Goal: Information Seeking & Learning: Compare options

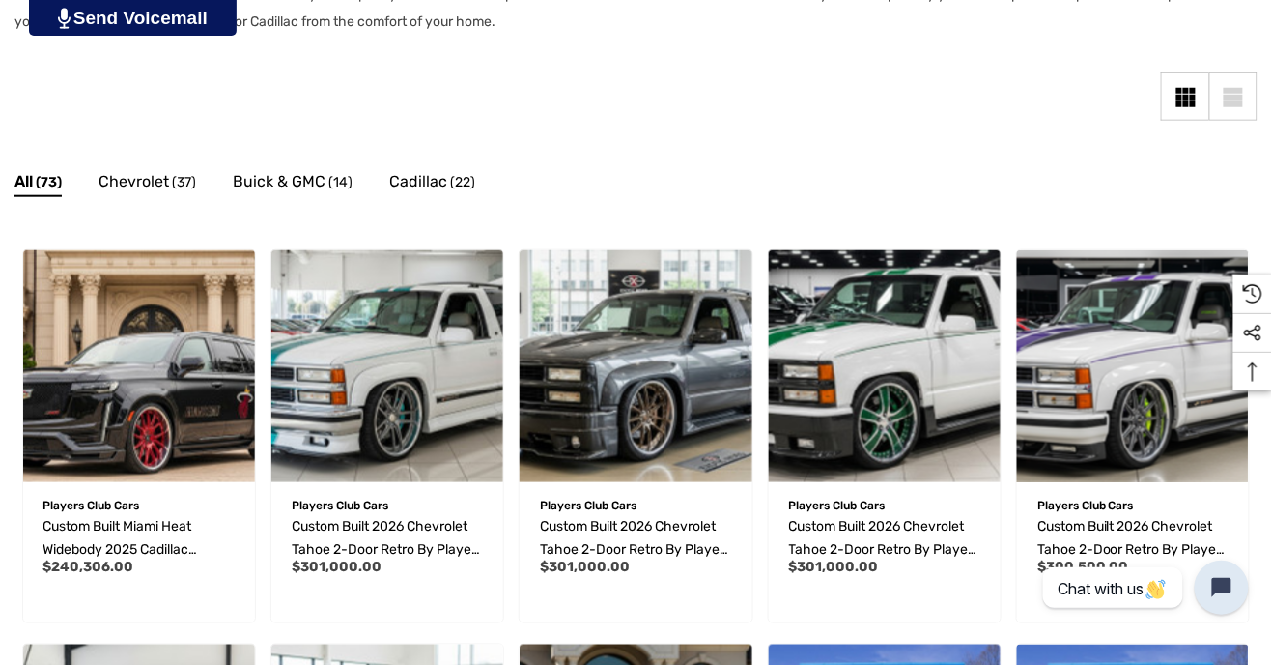
scroll to position [411, 0]
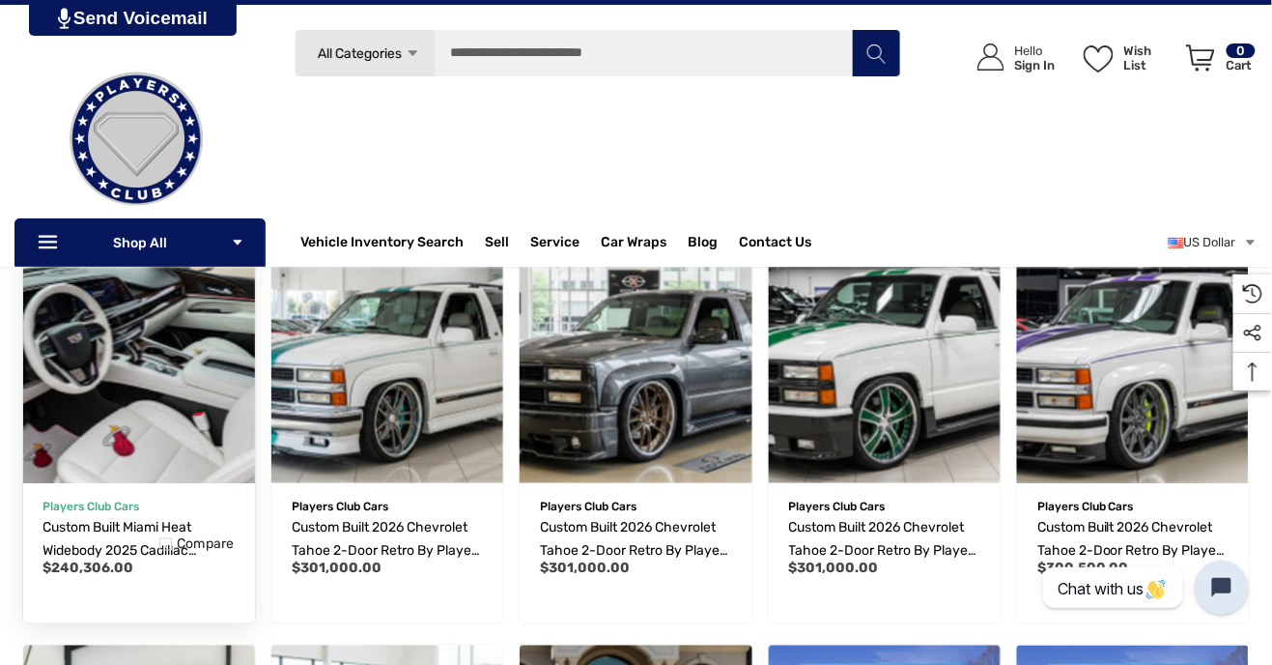
click at [180, 406] on img "Custom Built Miami Heat Widebody 2025 Cadillac Escalade by Players Club Cars | …" at bounding box center [138, 366] width 255 height 255
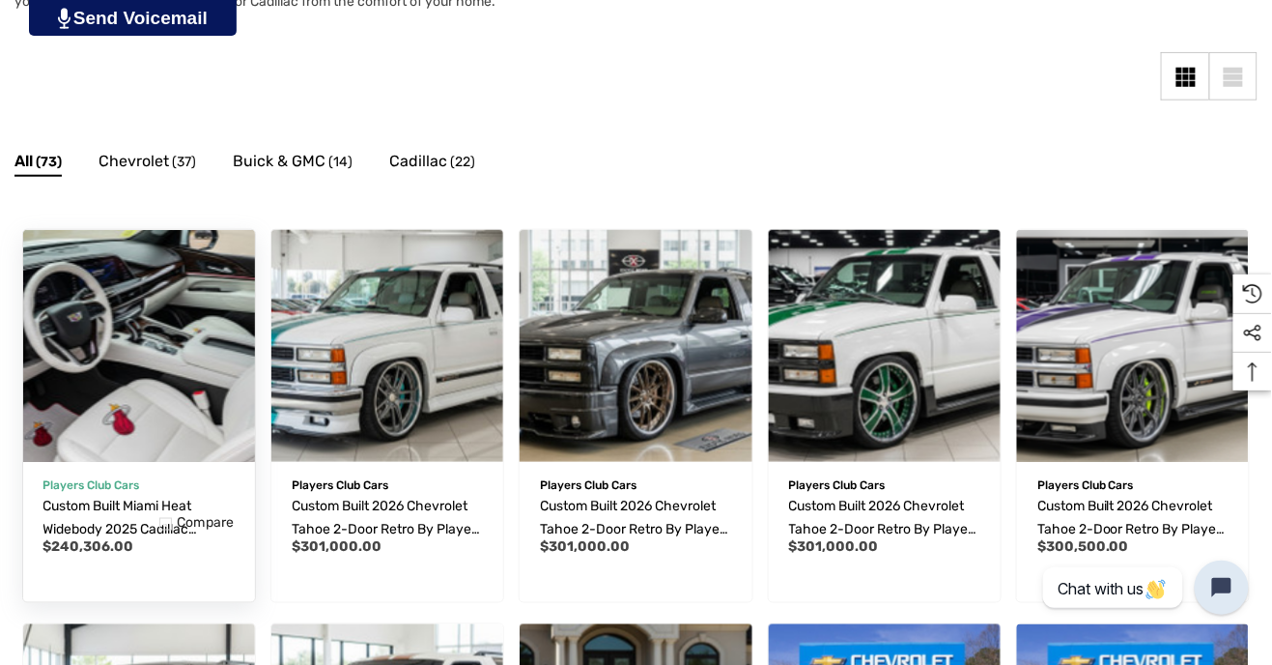
scroll to position [473, 0]
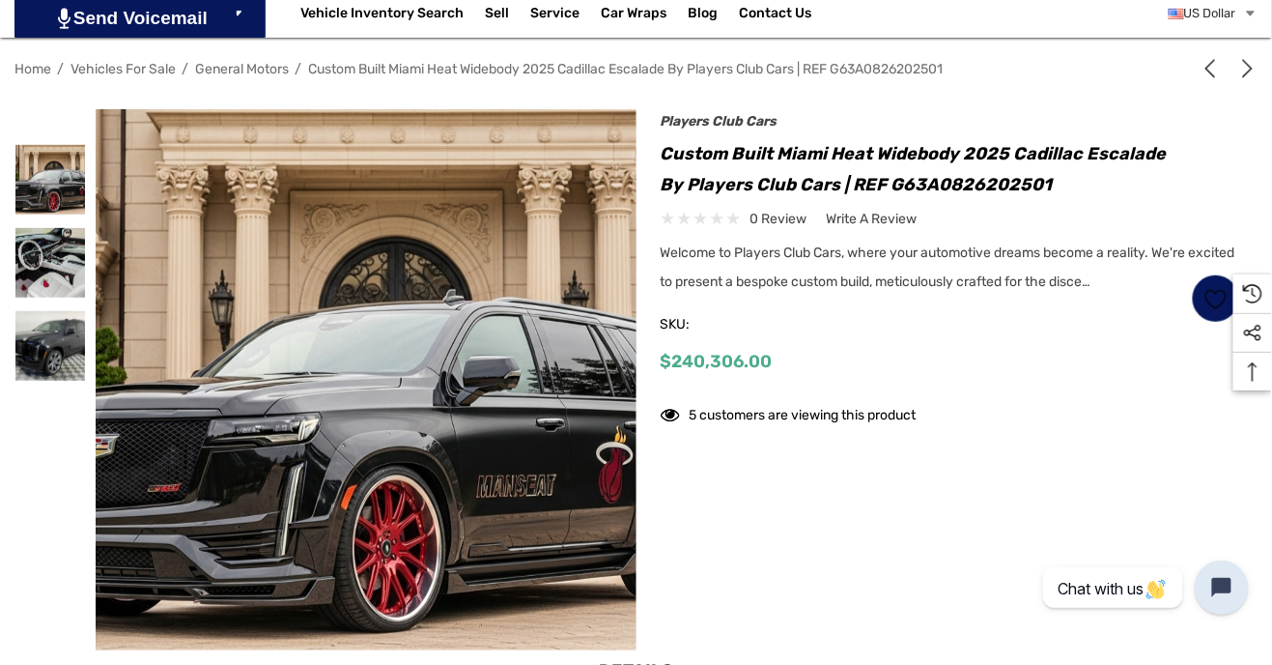
scroll to position [269, 0]
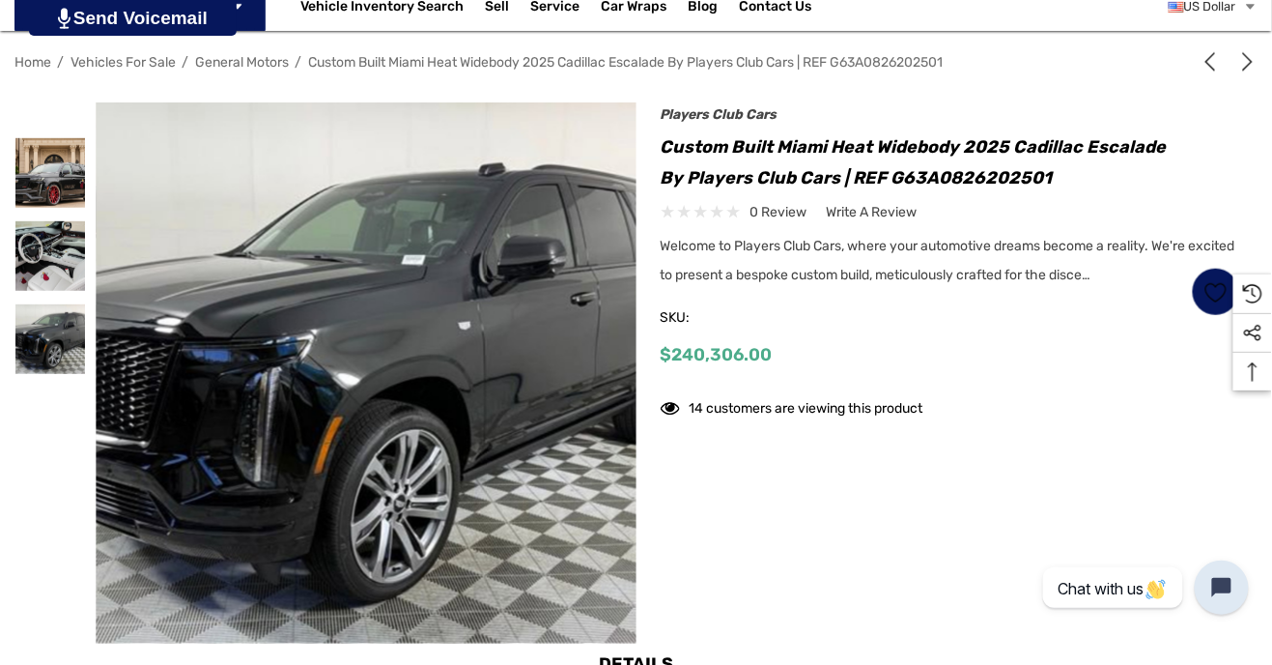
click at [1201, 67] on icon "Previous" at bounding box center [1210, 61] width 19 height 19
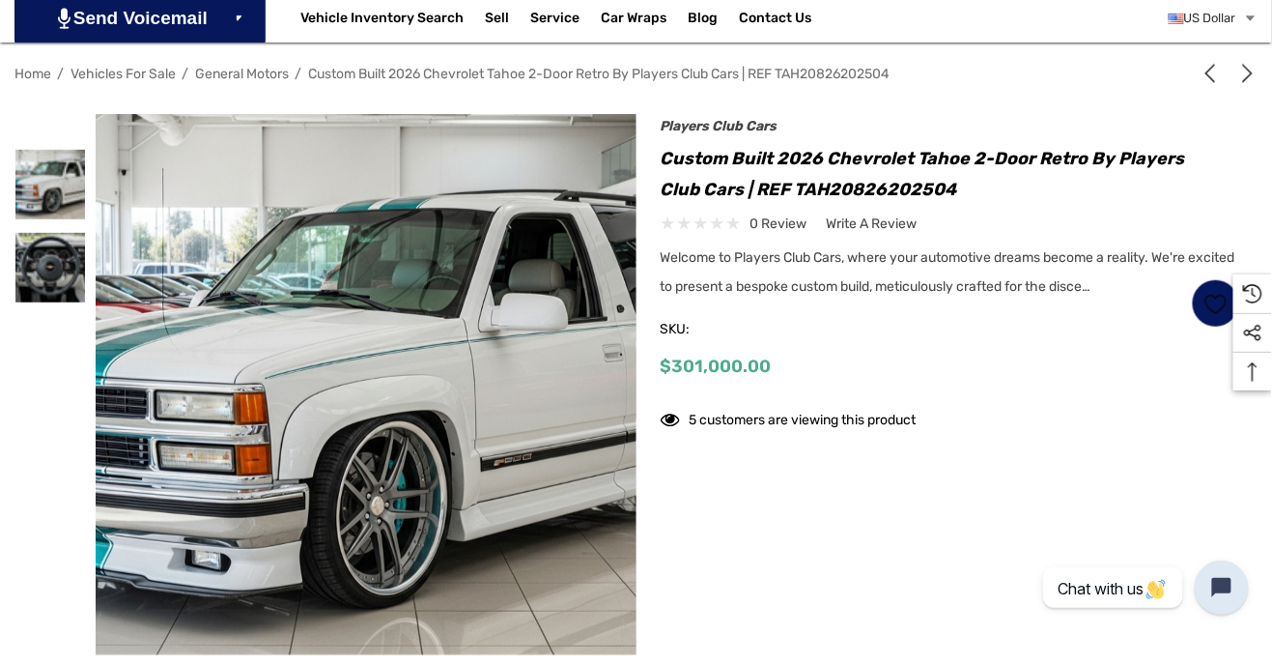
scroll to position [268, 0]
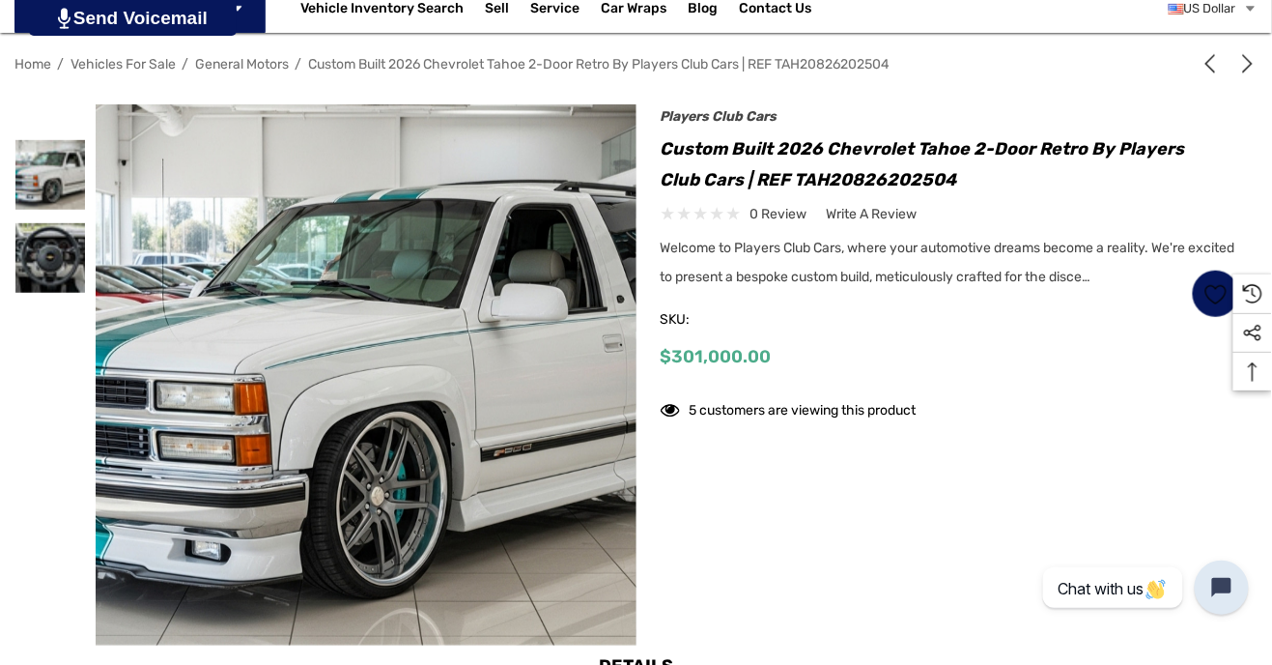
click at [558, 475] on img at bounding box center [714, 441] width 1236 height 674
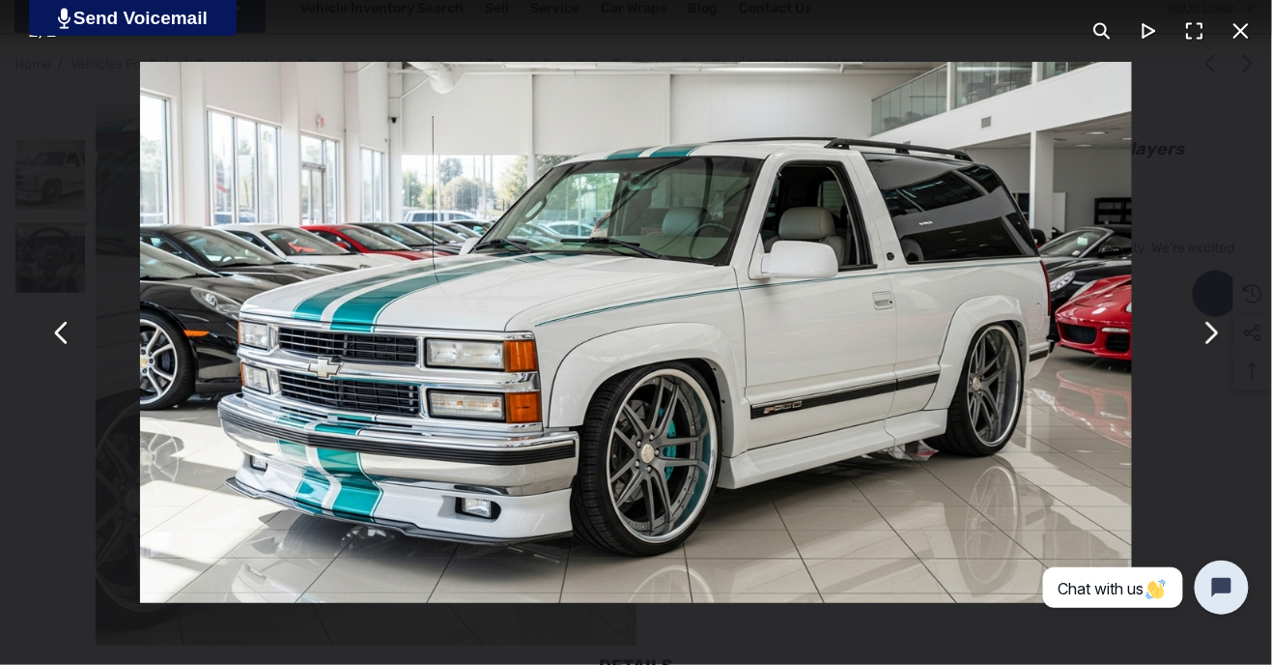
click at [1201, 337] on button "You can close this modal content with the ESC key" at bounding box center [1210, 332] width 46 height 46
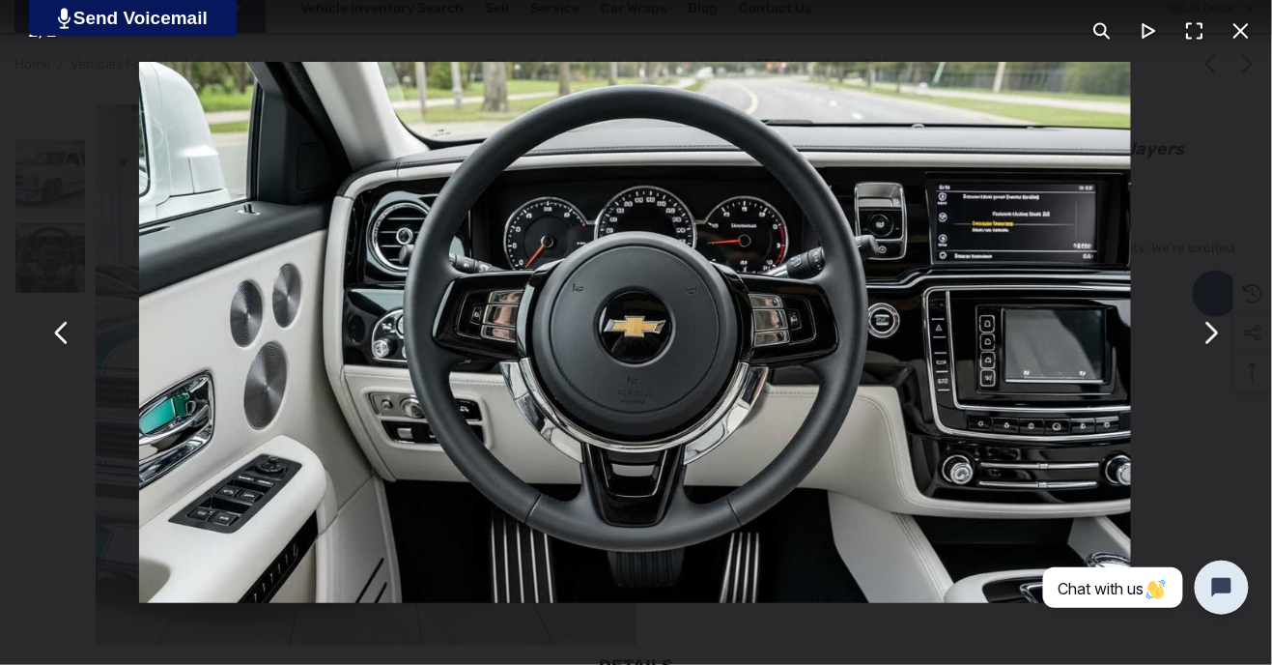
click at [1192, 353] on div "You can close this modal content with the ESC key" at bounding box center [635, 332] width 1272 height 665
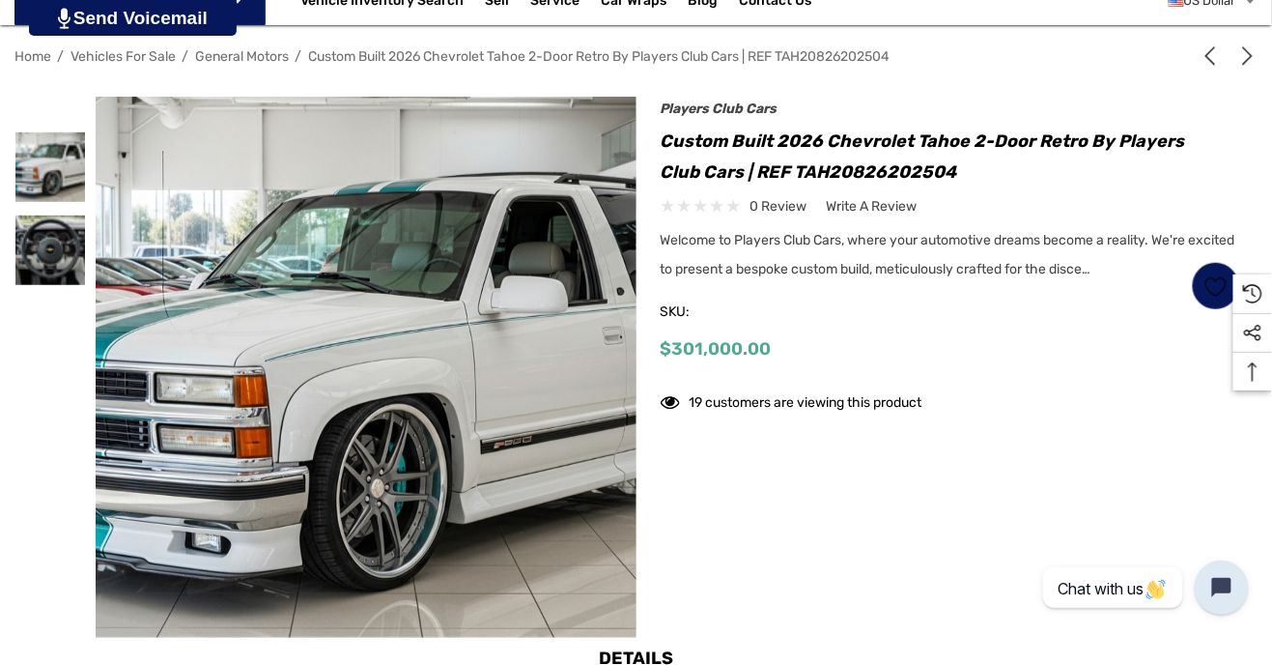
scroll to position [276, 0]
click at [890, 528] on div "Previous" at bounding box center [635, 366] width 1243 height 541
click at [1243, 47] on icon "Next" at bounding box center [1247, 55] width 19 height 19
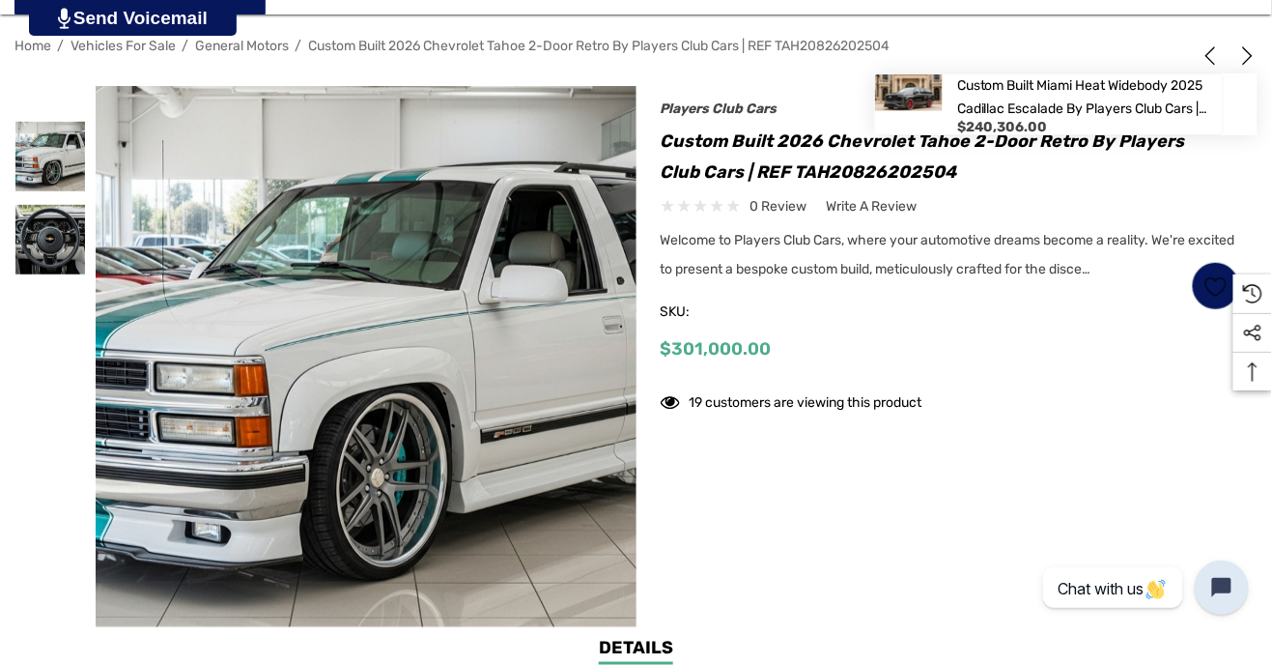
scroll to position [338, 0]
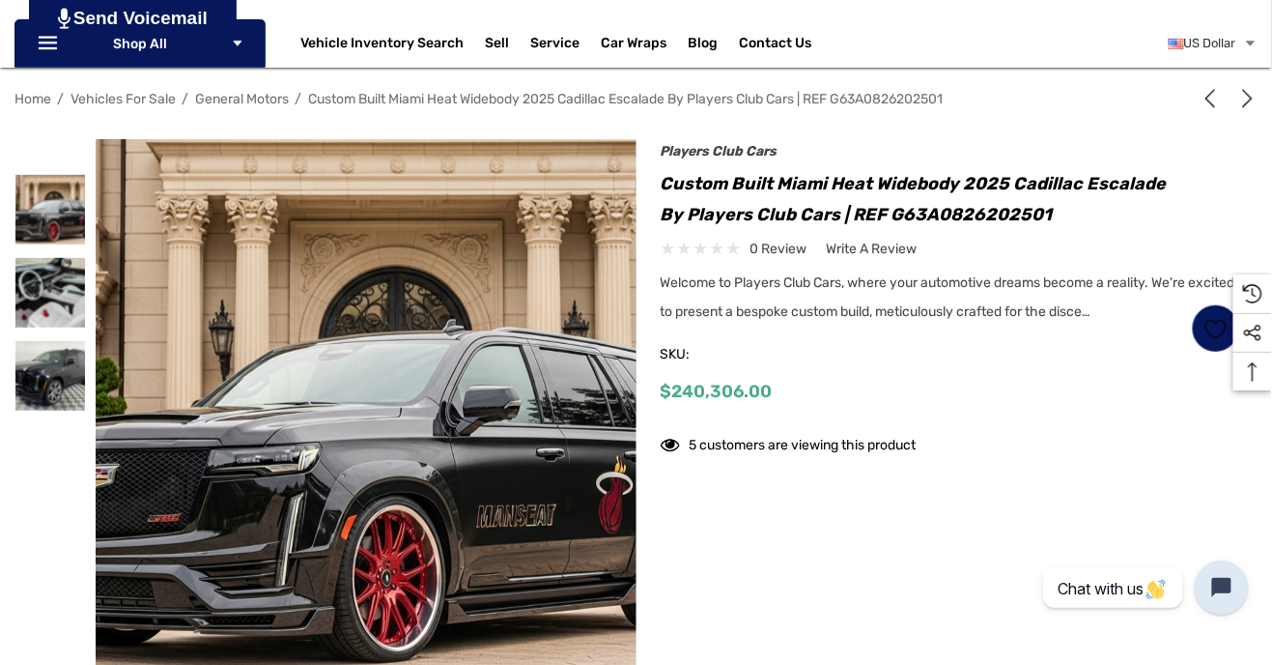
scroll to position [246, 0]
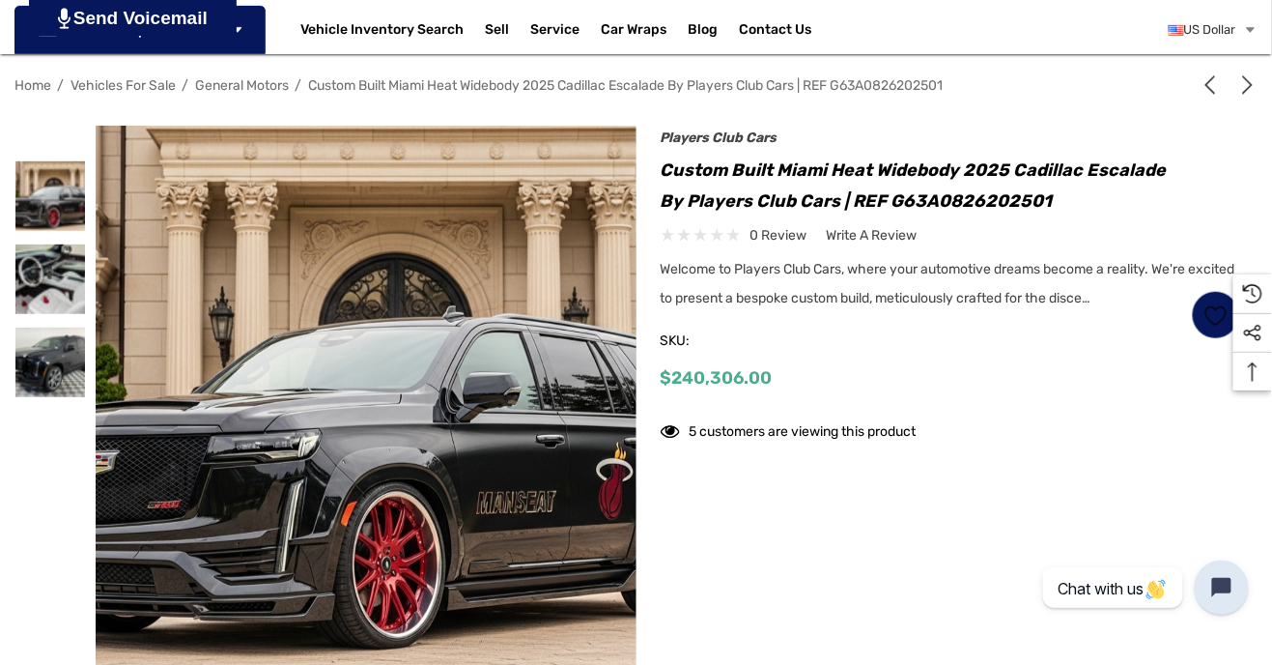
click at [1244, 81] on icon "Next" at bounding box center [1247, 84] width 19 height 19
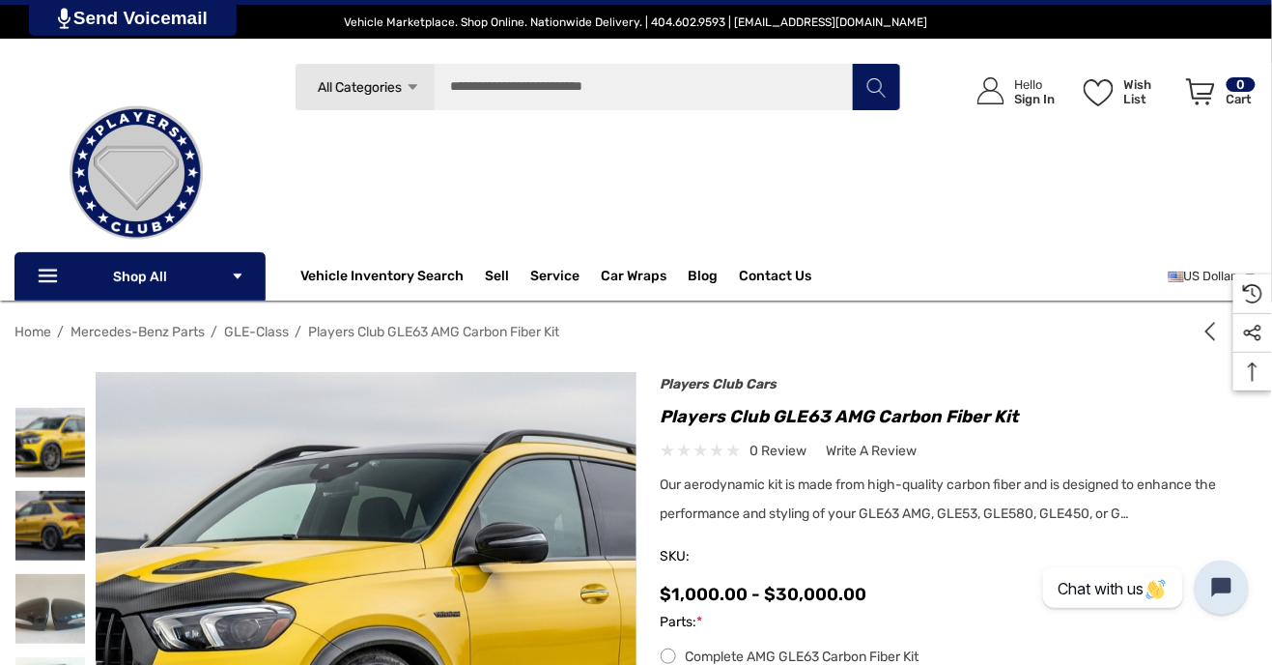
click at [1178, 395] on div "Players Club Cars Players Club GLE63 AMG Carbon Fiber Kit 0 review Write a Revi…" at bounding box center [951, 496] width 580 height 229
click at [1219, 333] on icon "Previous" at bounding box center [1210, 331] width 19 height 19
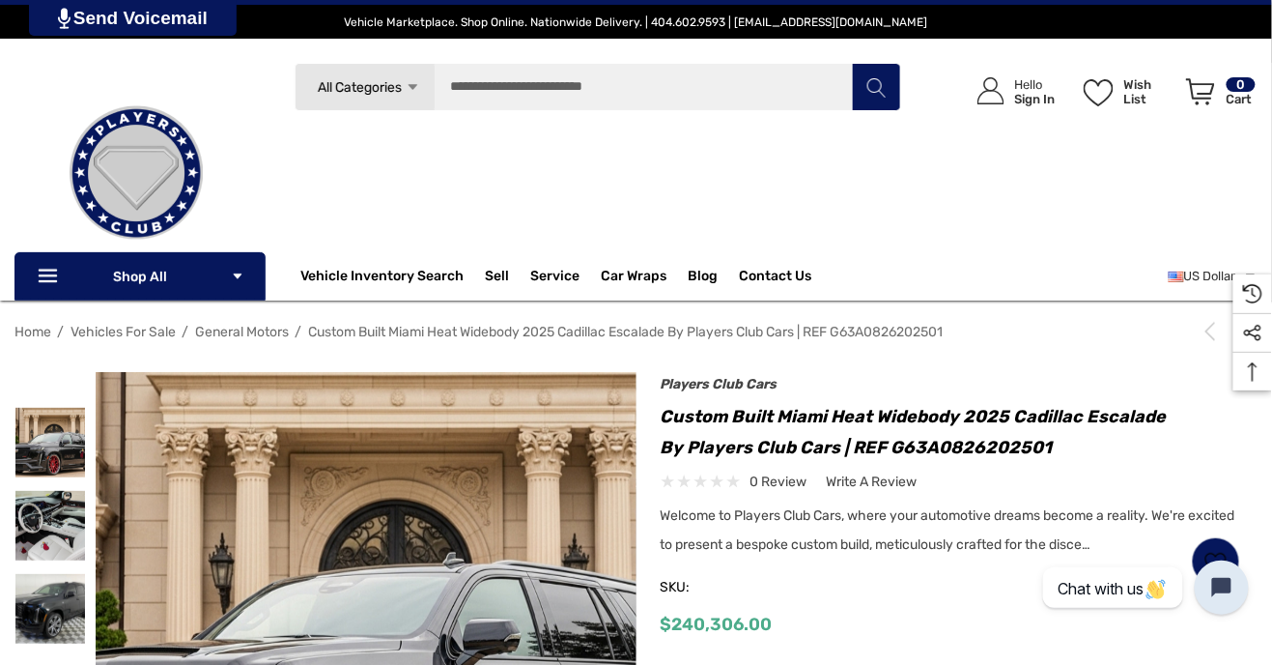
click at [1219, 335] on icon "Previous" at bounding box center [1210, 331] width 19 height 19
click at [1261, 389] on div "Top Top" at bounding box center [1252, 371] width 39 height 39
click at [1212, 330] on icon "Previous" at bounding box center [1210, 331] width 19 height 19
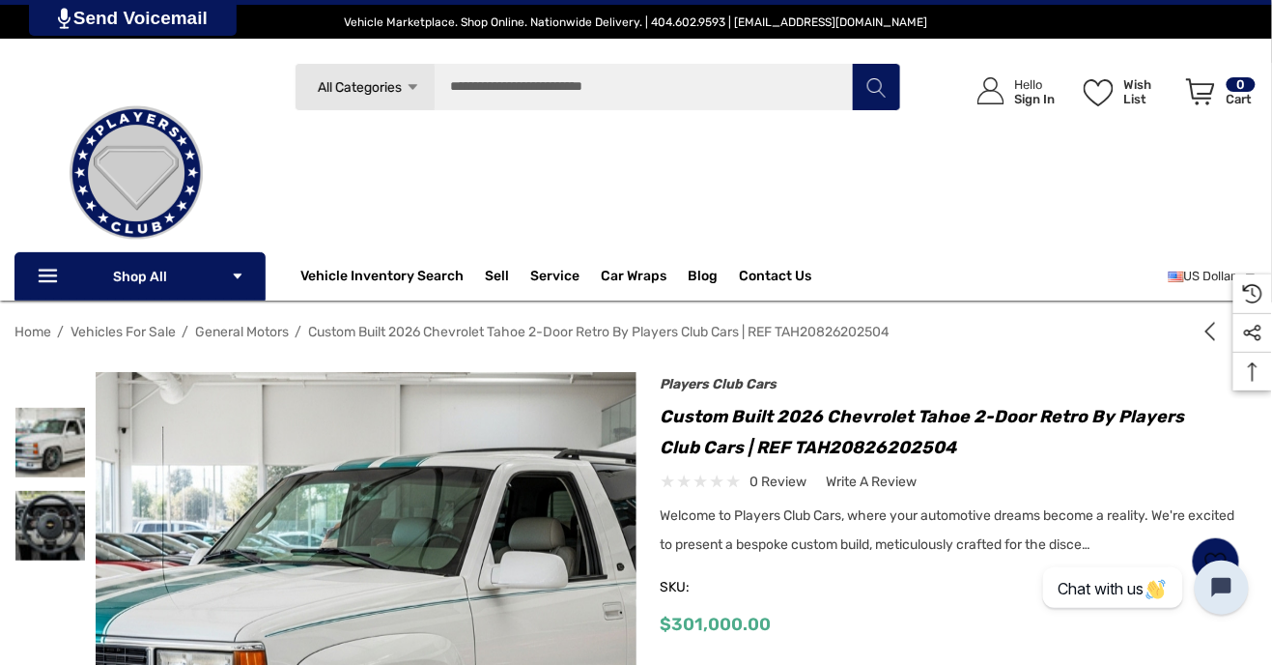
click at [1220, 323] on icon "Previous" at bounding box center [1210, 331] width 19 height 19
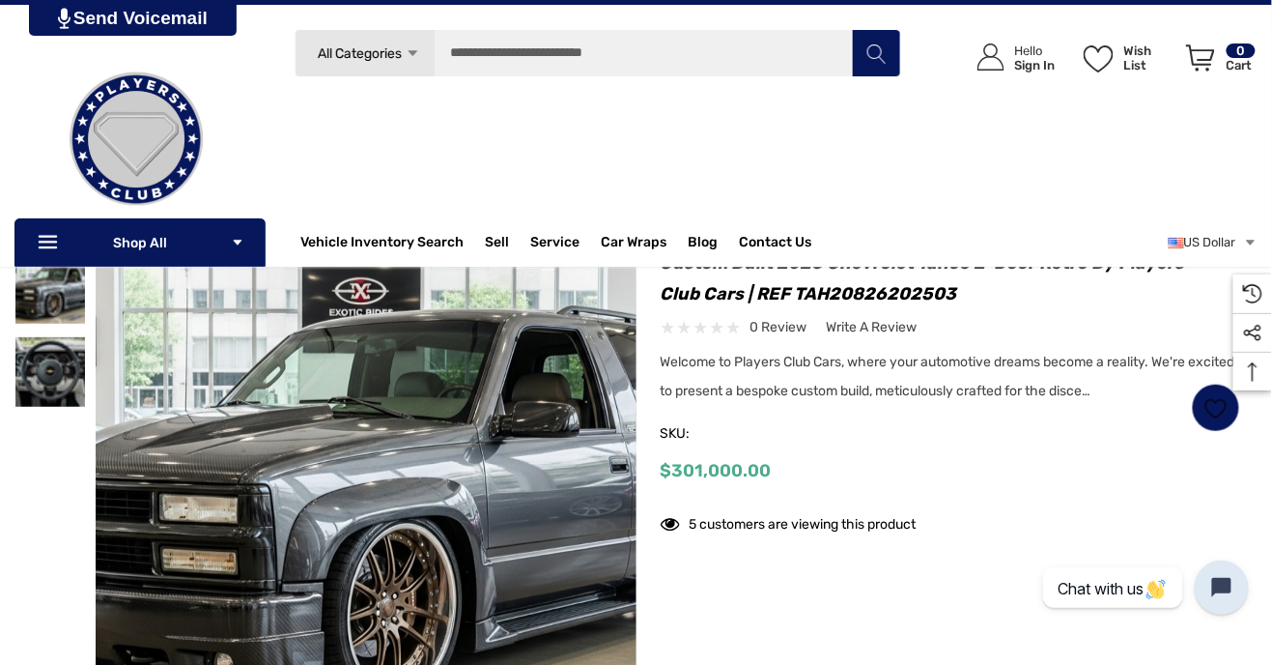
scroll to position [145, 0]
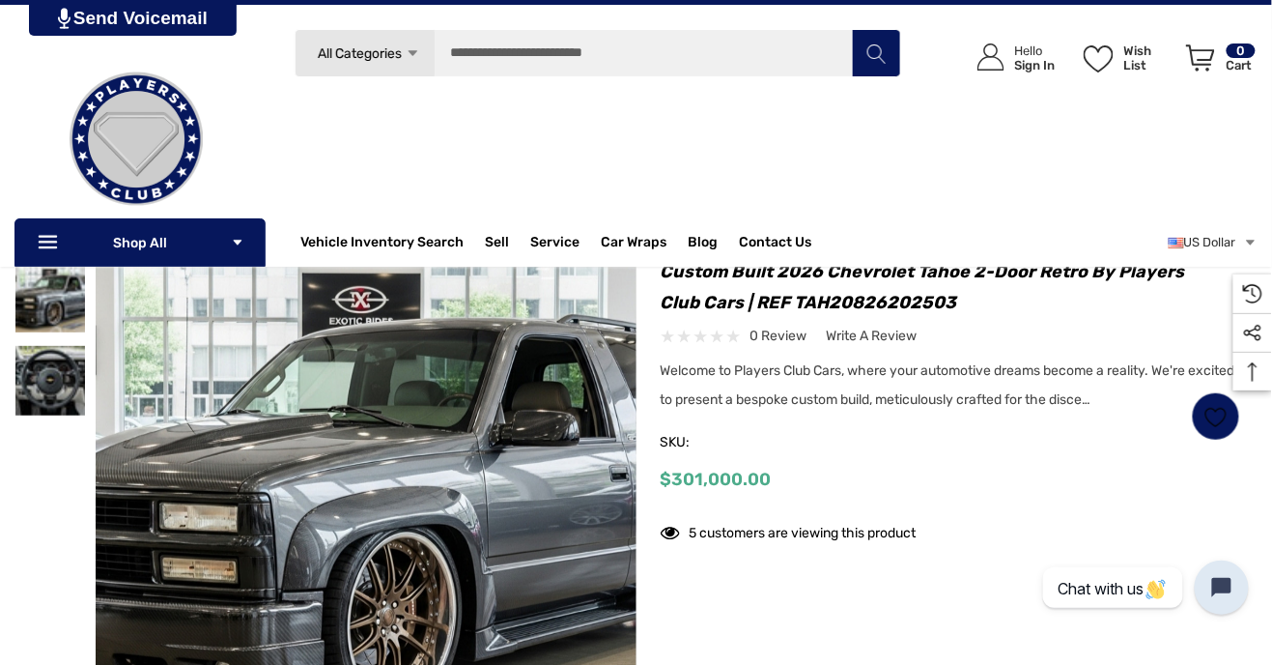
click at [496, 510] on img at bounding box center [714, 564] width 1236 height 674
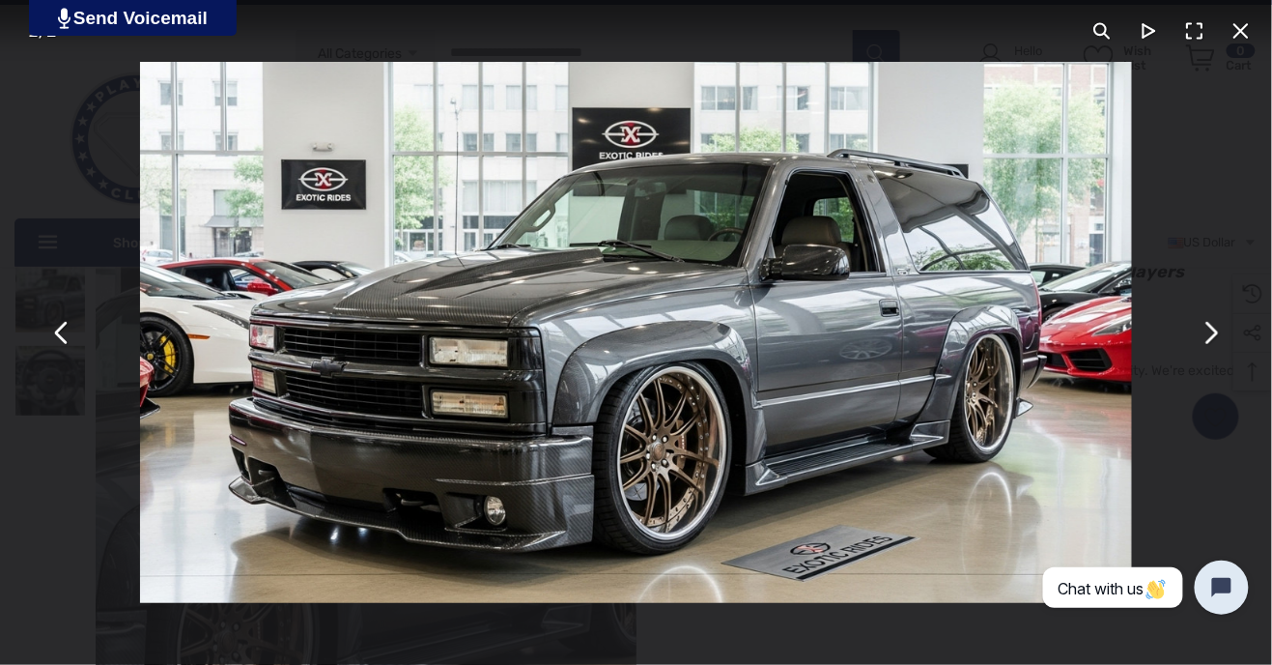
click at [959, 354] on img "You can close this modal content with the ESC key" at bounding box center [636, 332] width 993 height 541
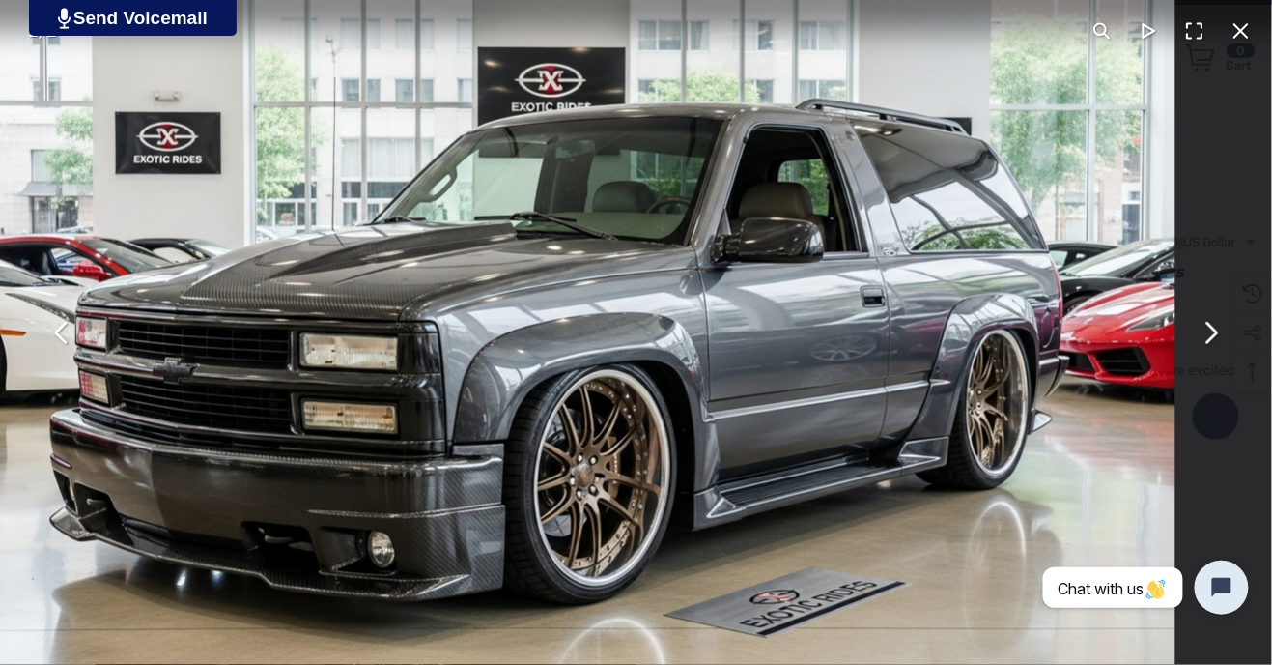
click at [1131, 348] on img "You can close this modal content with the ESC key" at bounding box center [557, 327] width 1236 height 674
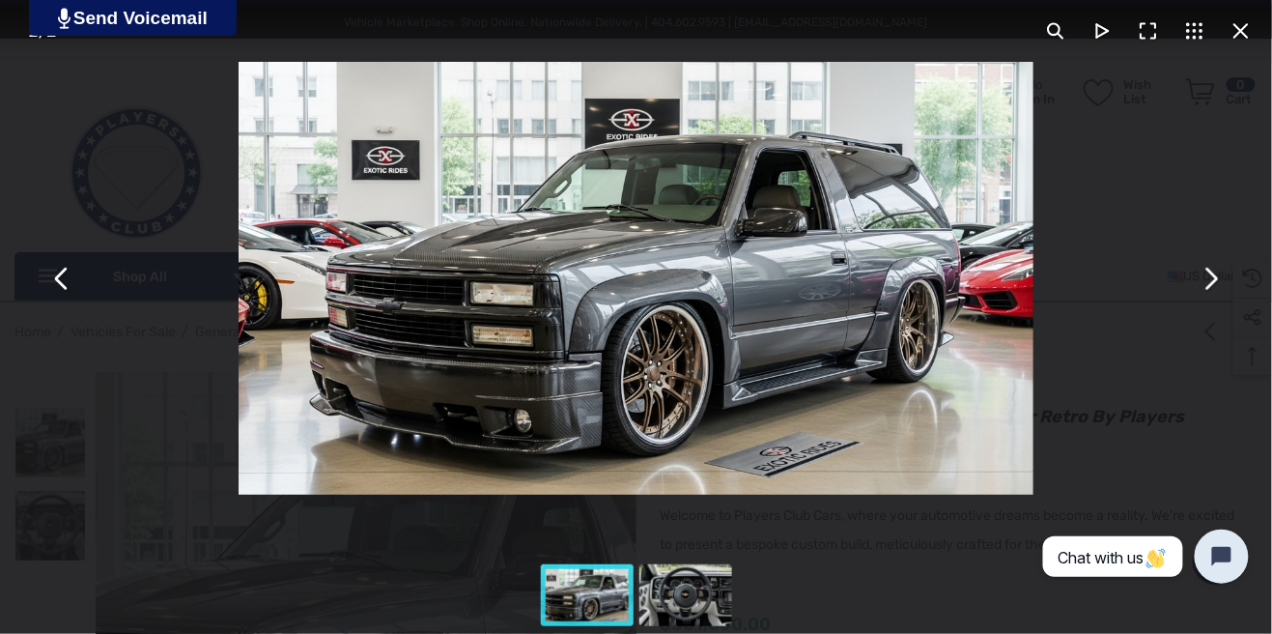
click at [710, 595] on div "You can close this modal content with the ESC key" at bounding box center [686, 594] width 99 height 77
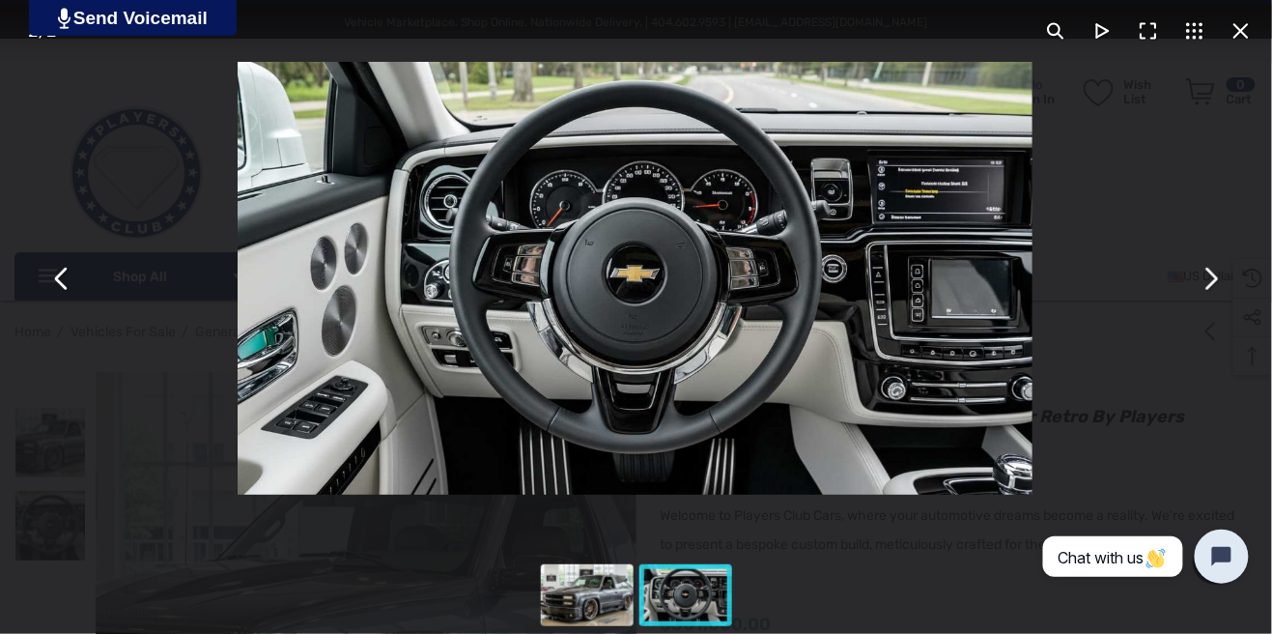
click at [1213, 281] on button "You can close this modal content with the ESC key" at bounding box center [1210, 278] width 46 height 46
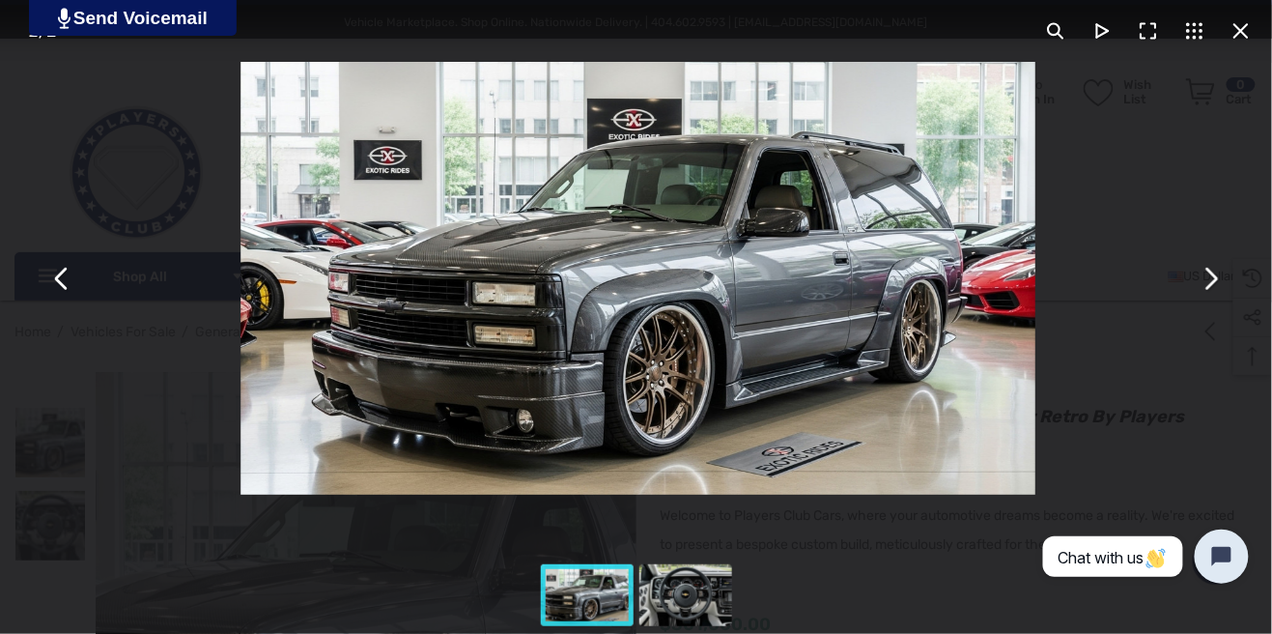
click at [1206, 280] on button "You can close this modal content with the ESC key" at bounding box center [1210, 278] width 46 height 46
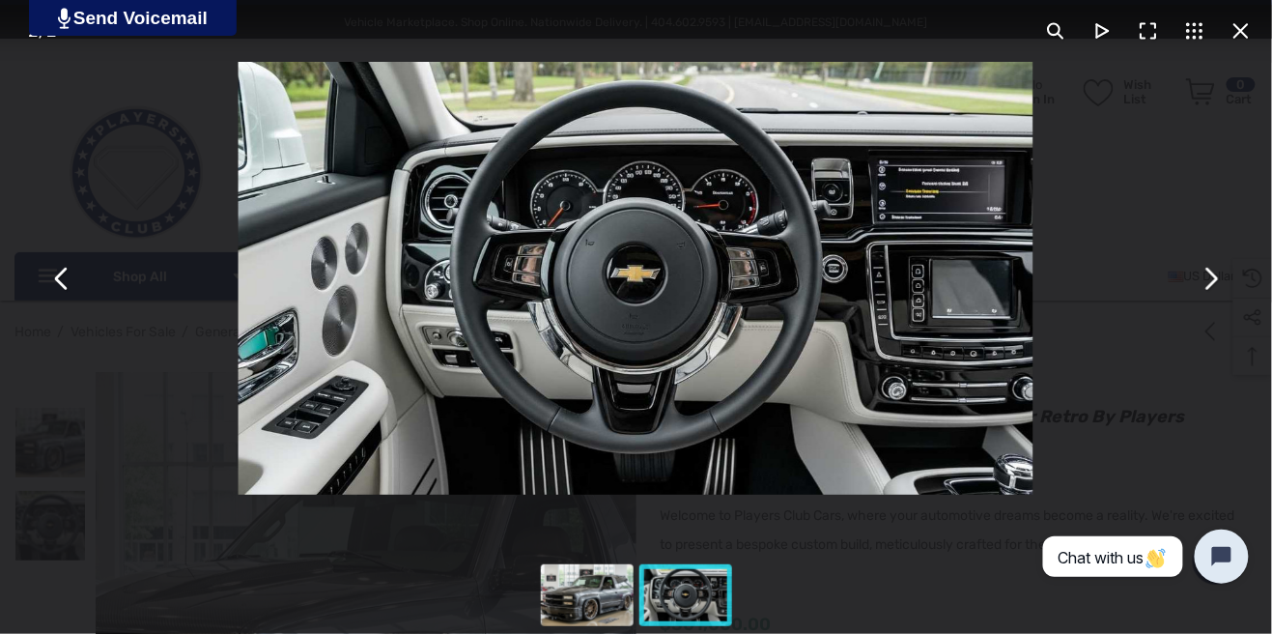
click at [1204, 287] on button "You can close this modal content with the ESC key" at bounding box center [1210, 278] width 46 height 46
click at [1239, 28] on button "You can close this modal content with the ESC key" at bounding box center [1241, 31] width 46 height 46
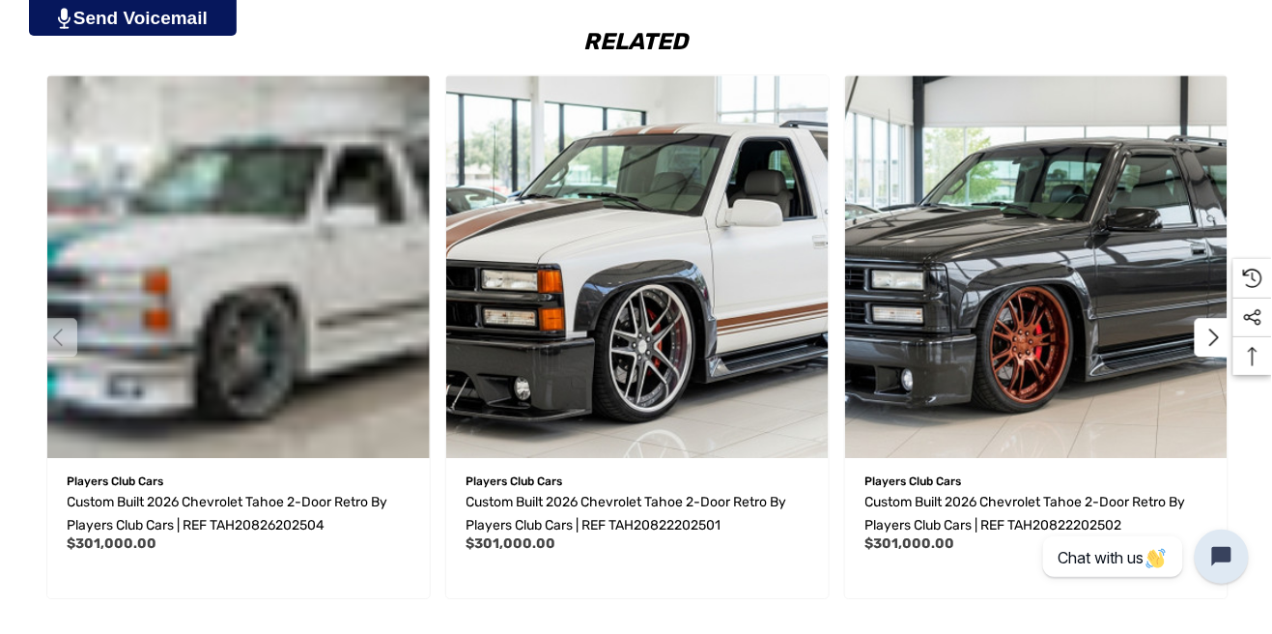
scroll to position [3300, 0]
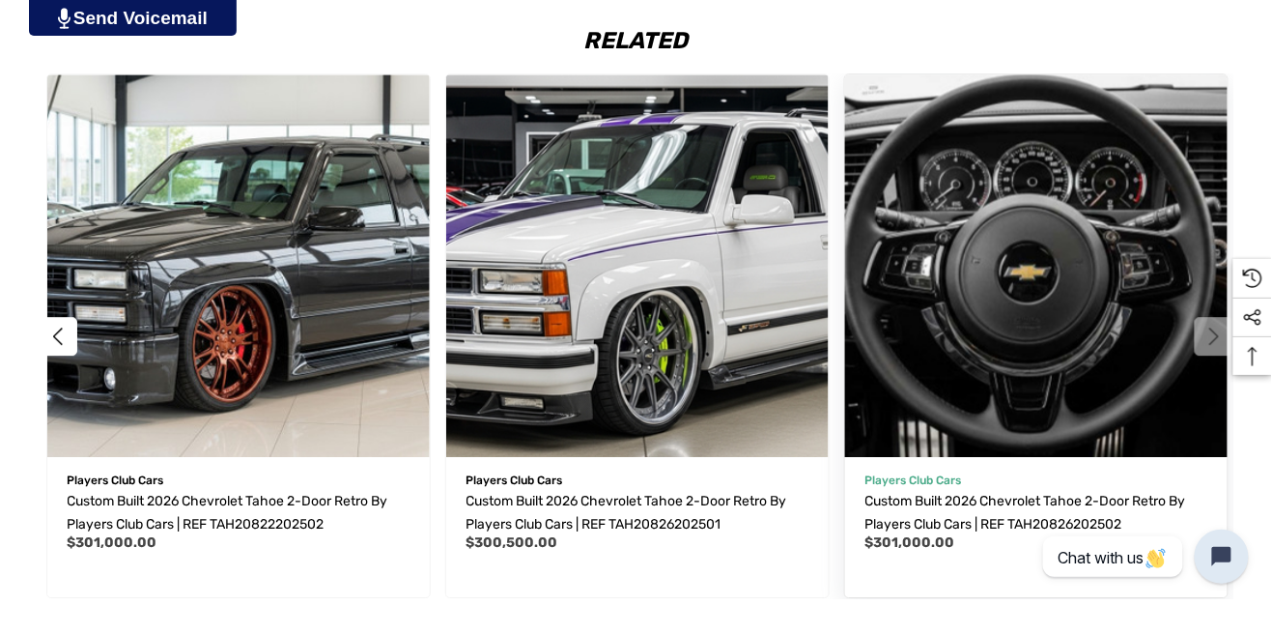
click at [963, 354] on img "Custom Built 2026 Chevrolet Tahoe 2-Door Retro by Players Club Cars | REF TAH20…" at bounding box center [1036, 265] width 421 height 421
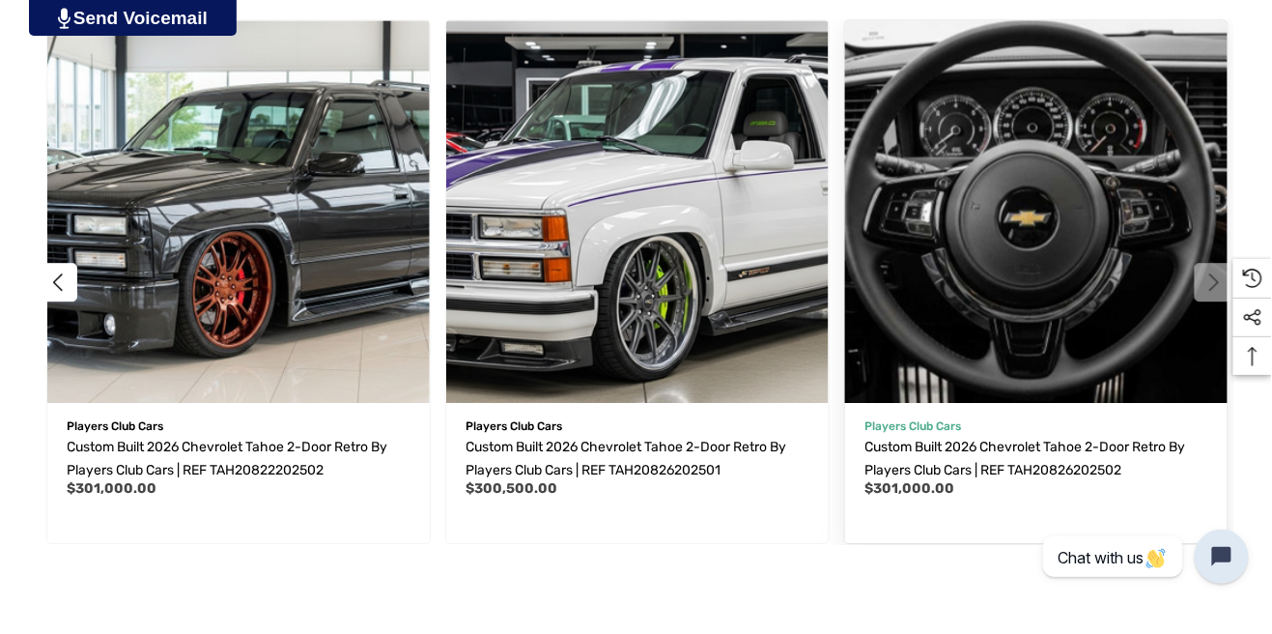
scroll to position [3392, 0]
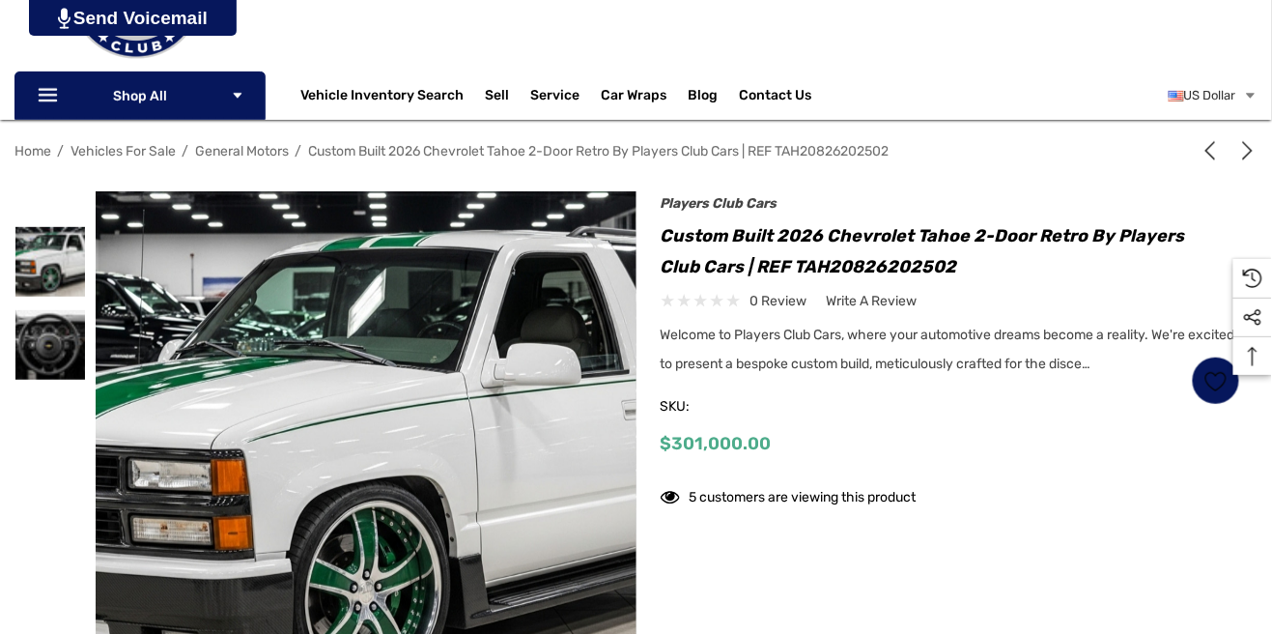
scroll to position [241, 0]
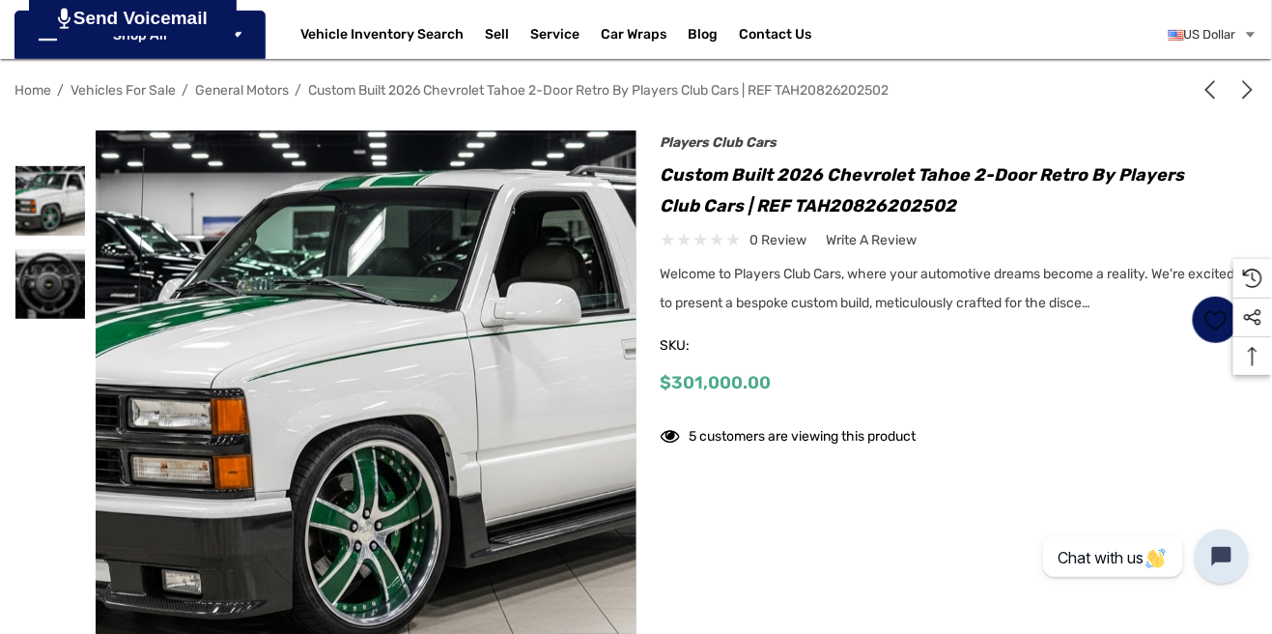
click at [557, 467] on img at bounding box center [714, 467] width 1236 height 674
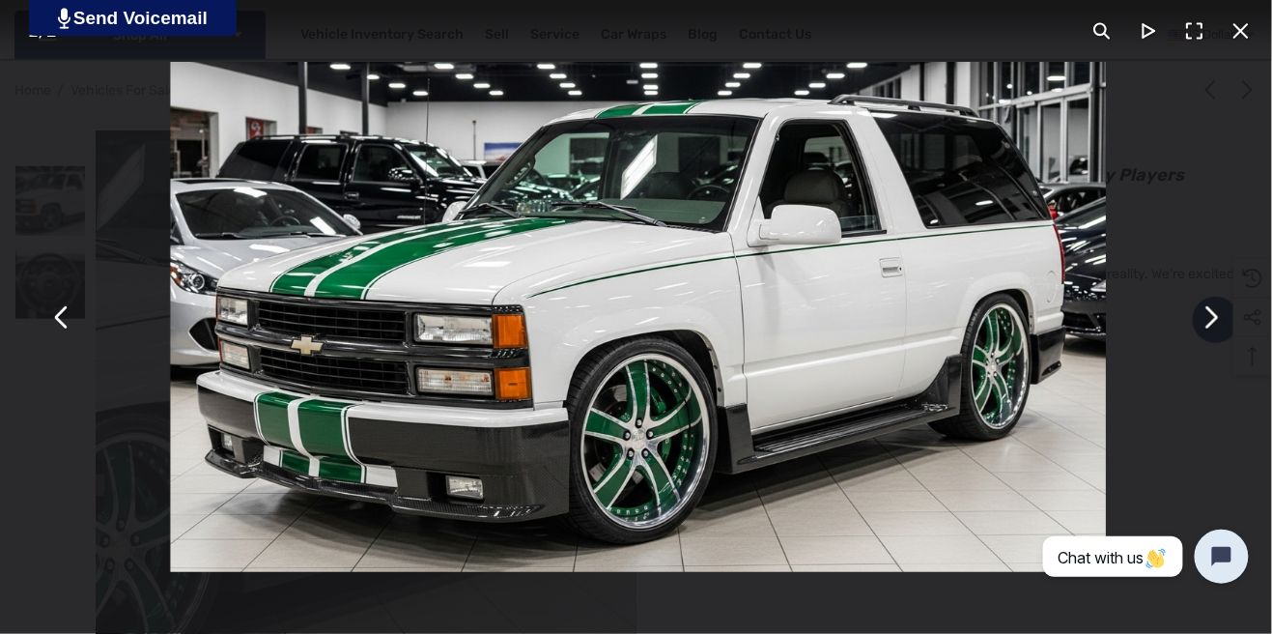
click at [1239, 31] on button "You can close this modal content with the ESC key" at bounding box center [1241, 31] width 46 height 46
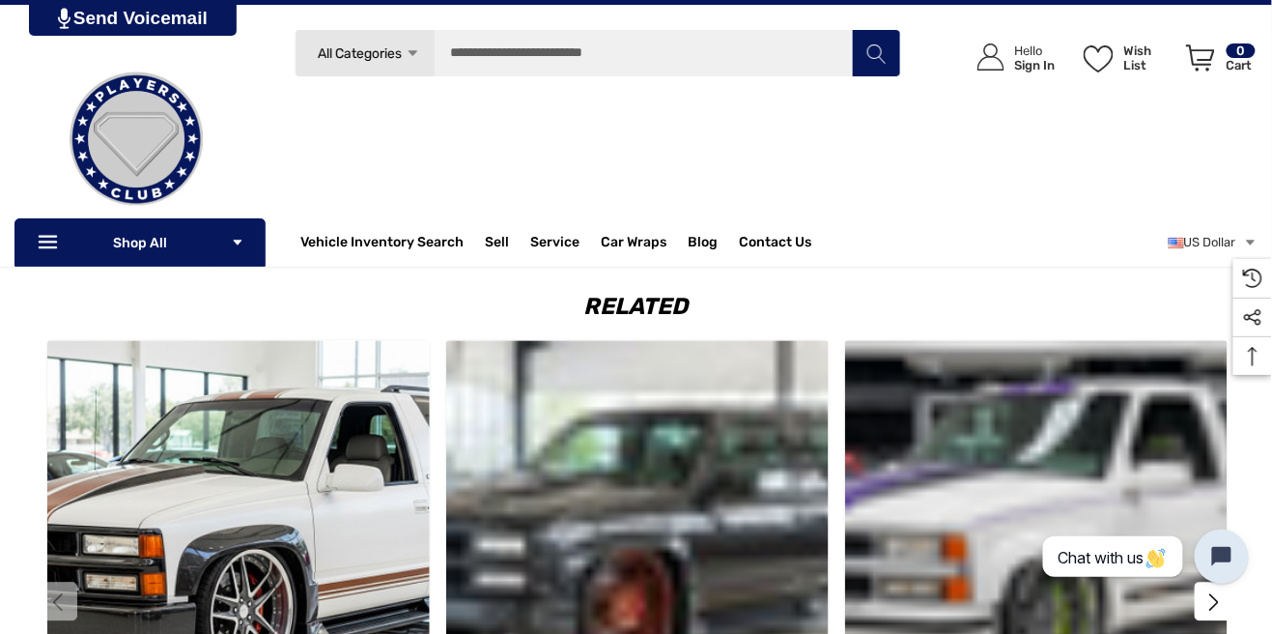
scroll to position [2993, 0]
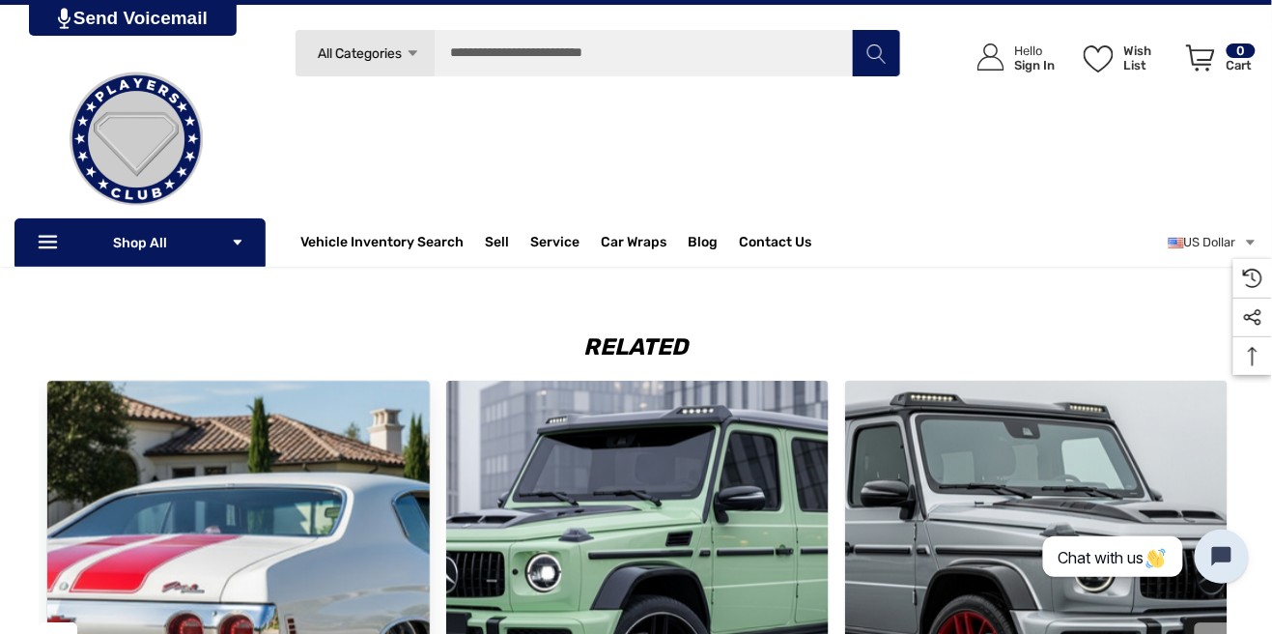
click at [298, 580] on img "Custom Built 2026 Chevrolet Chevelle Retro by Players Club Cars | REF CVRT08222…" at bounding box center [238, 571] width 421 height 421
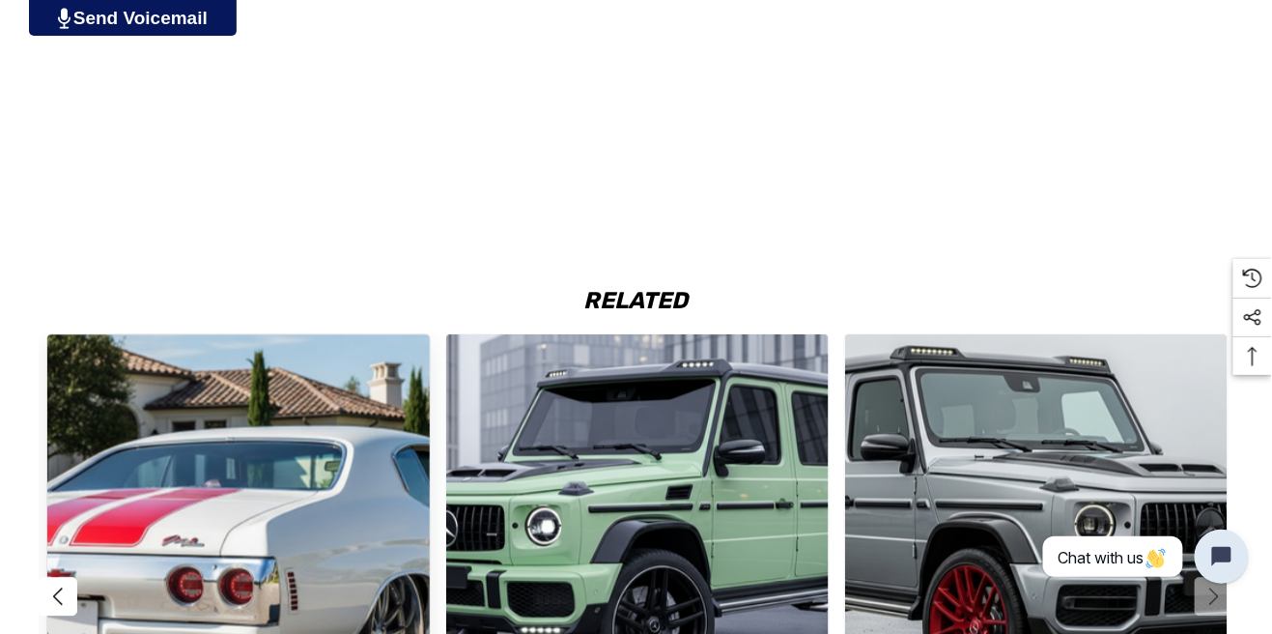
scroll to position [3086, 0]
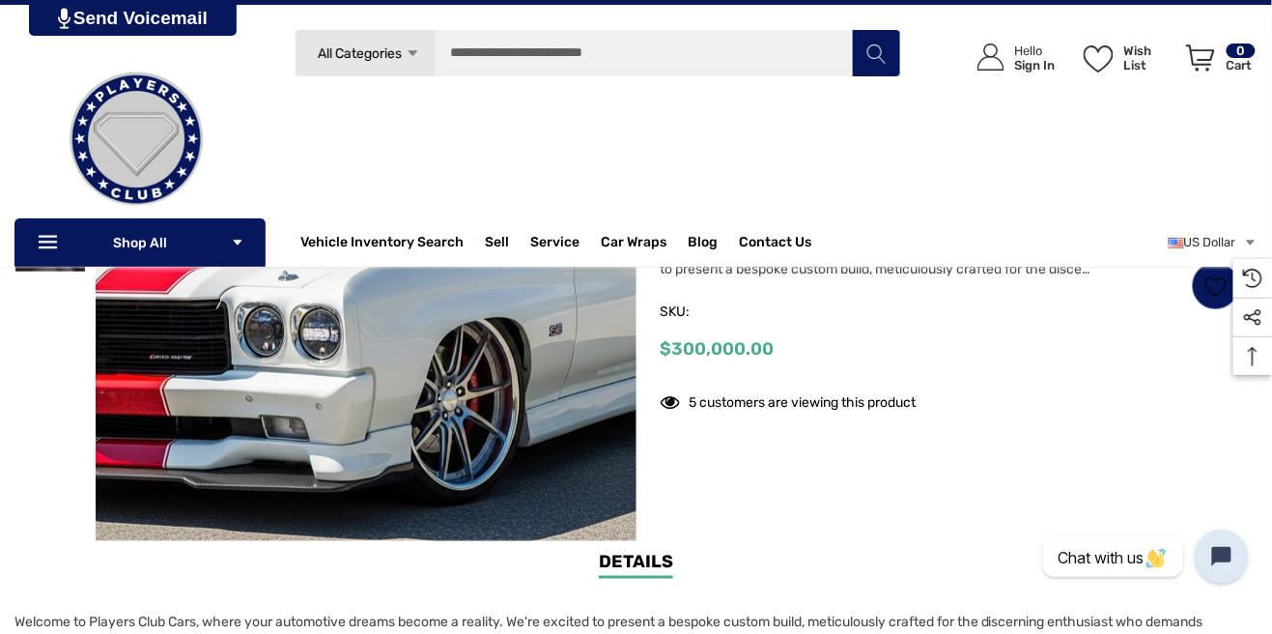
scroll to position [363, 0]
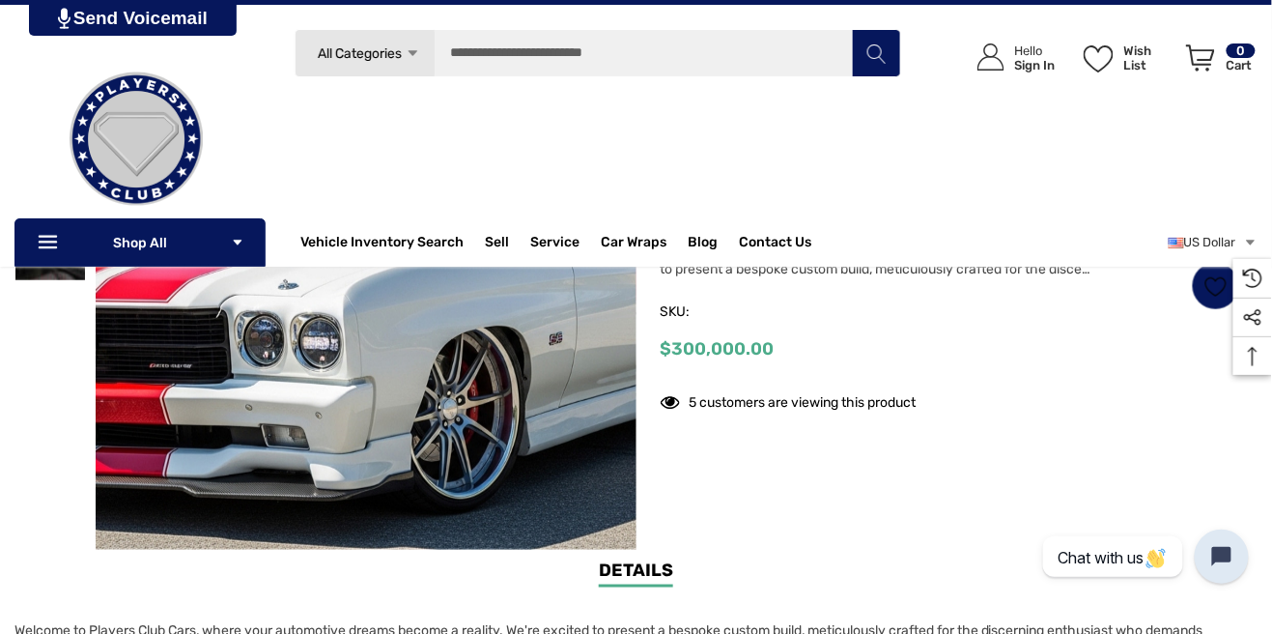
click at [586, 445] on img at bounding box center [714, 346] width 1236 height 674
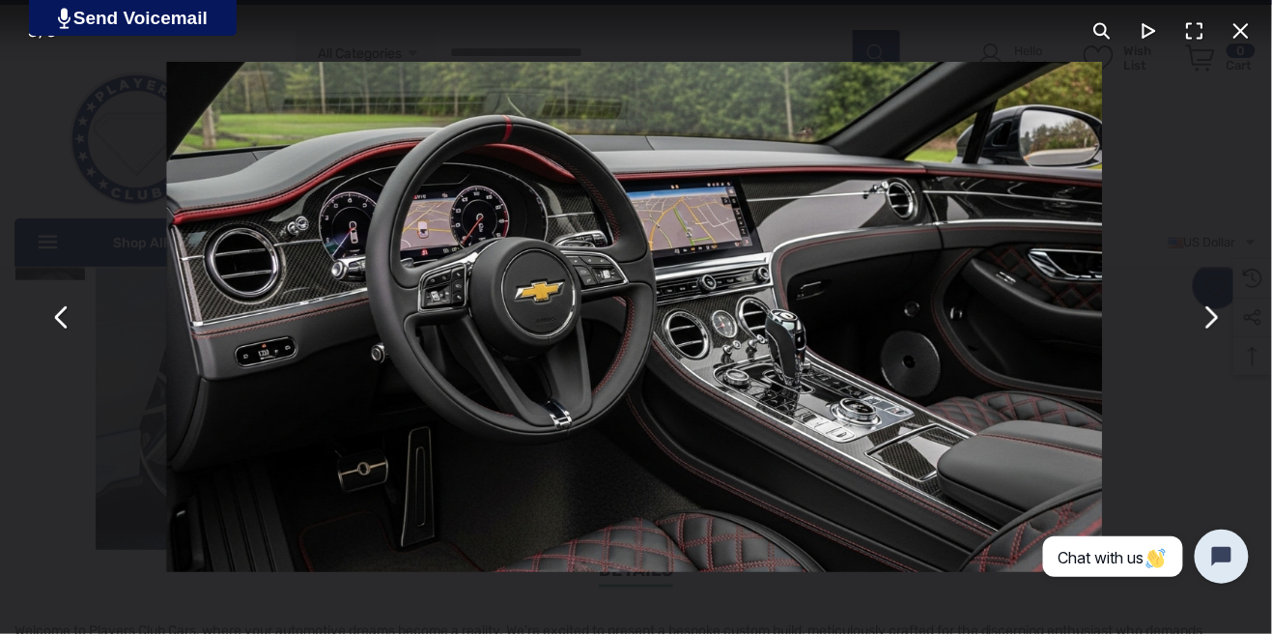
click at [1239, 29] on button "You can close this modal content with the ESC key" at bounding box center [1241, 31] width 46 height 46
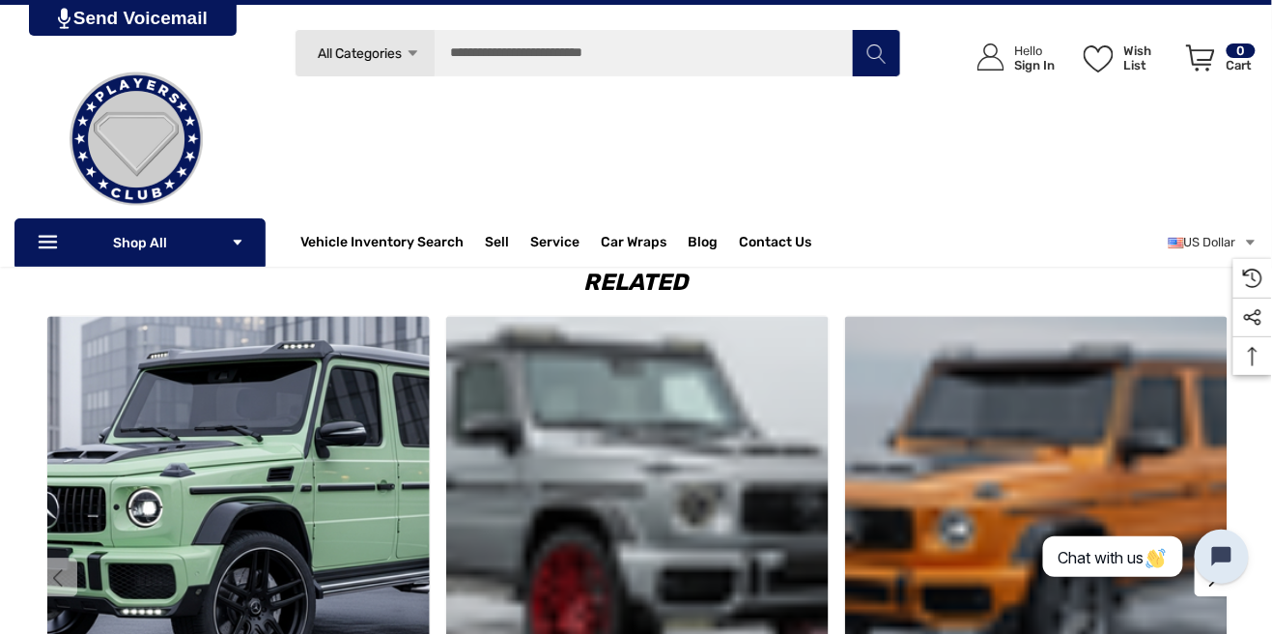
scroll to position [363, 0]
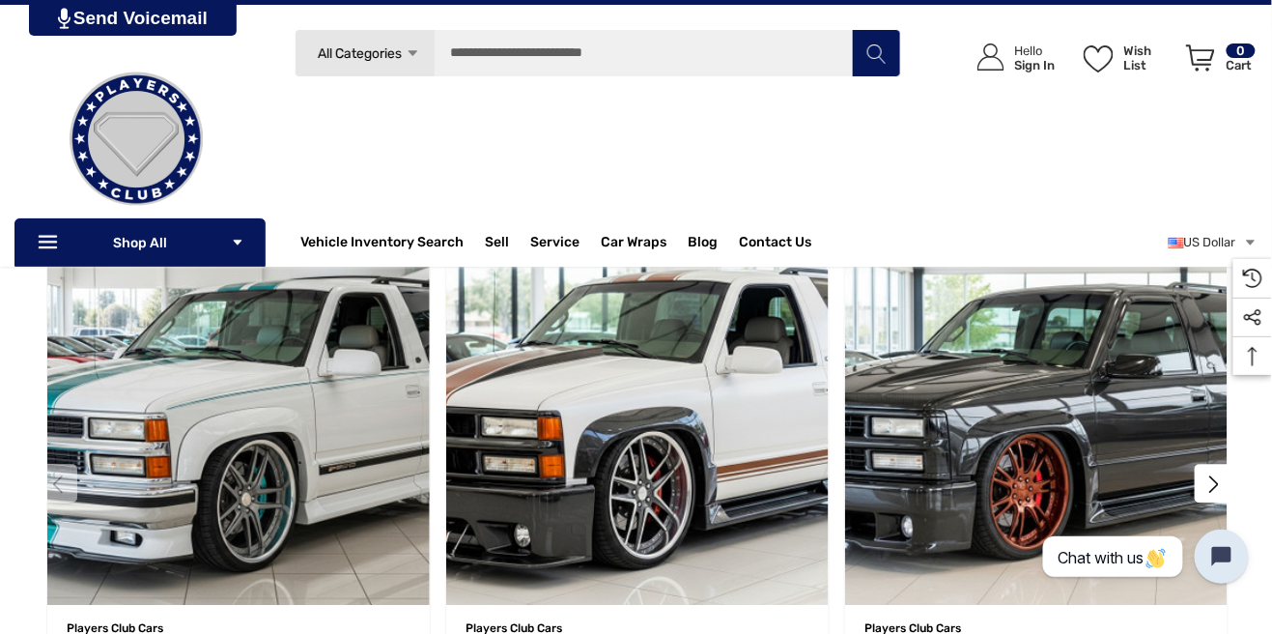
scroll to position [3150, 0]
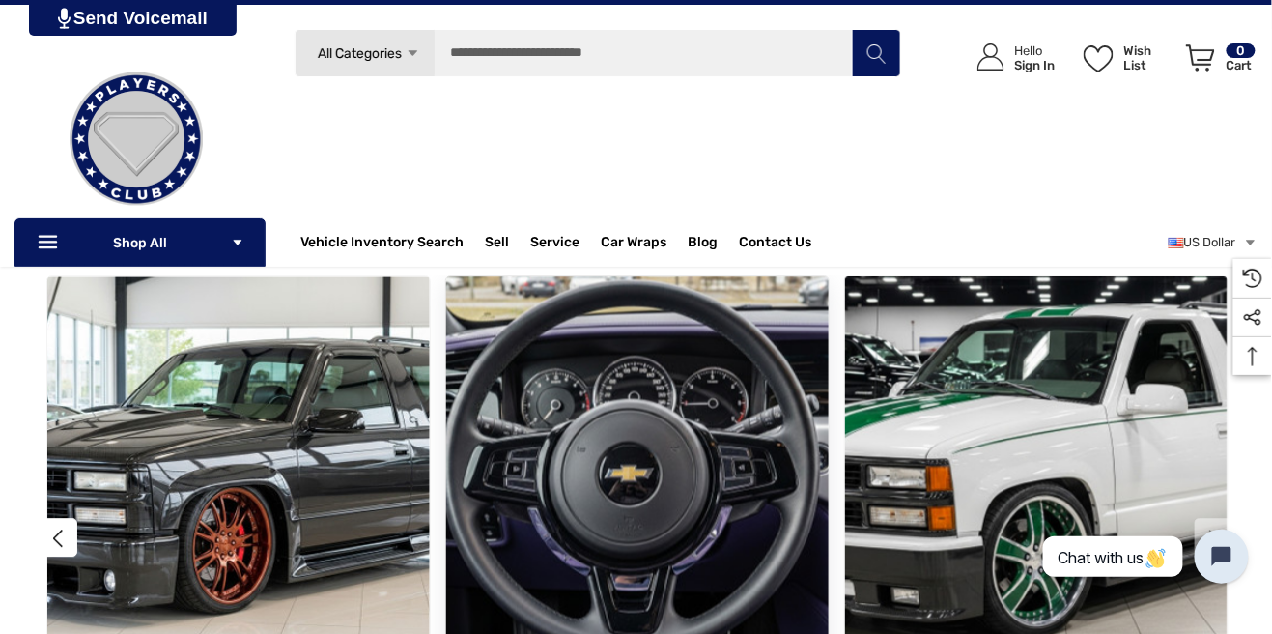
click at [729, 473] on img "Custom Built 2026 Chevrolet Tahoe 2-Door Retro by Players Club Cars | REF TAH20…" at bounding box center [637, 467] width 421 height 421
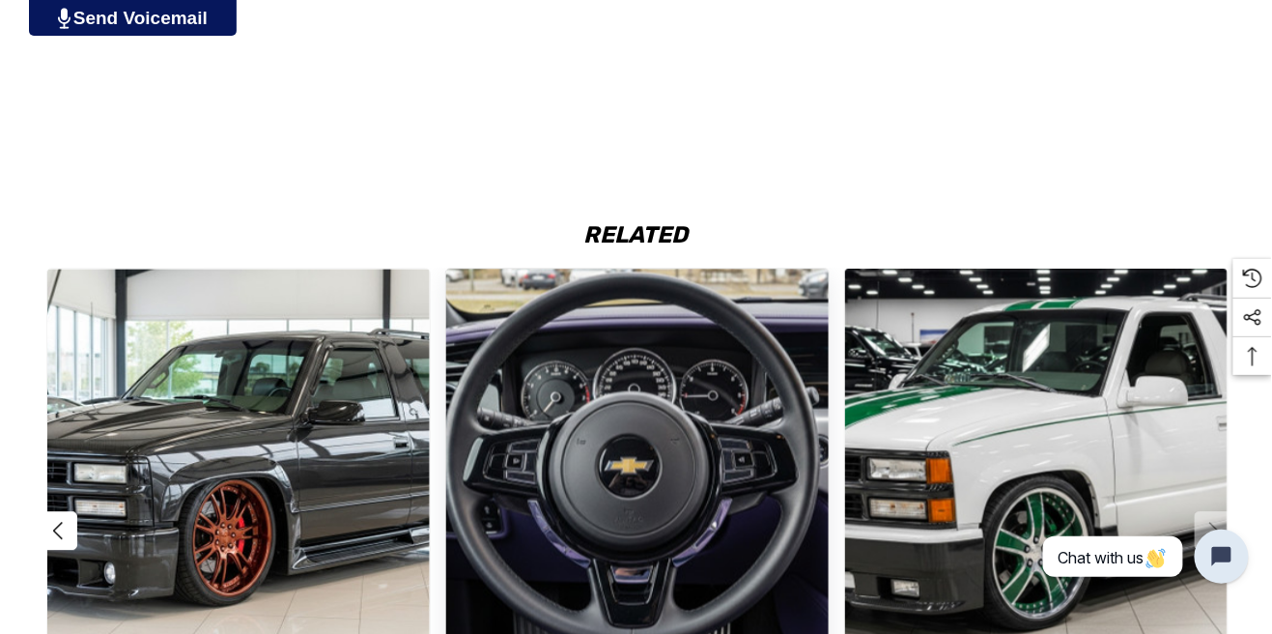
scroll to position [3190, 0]
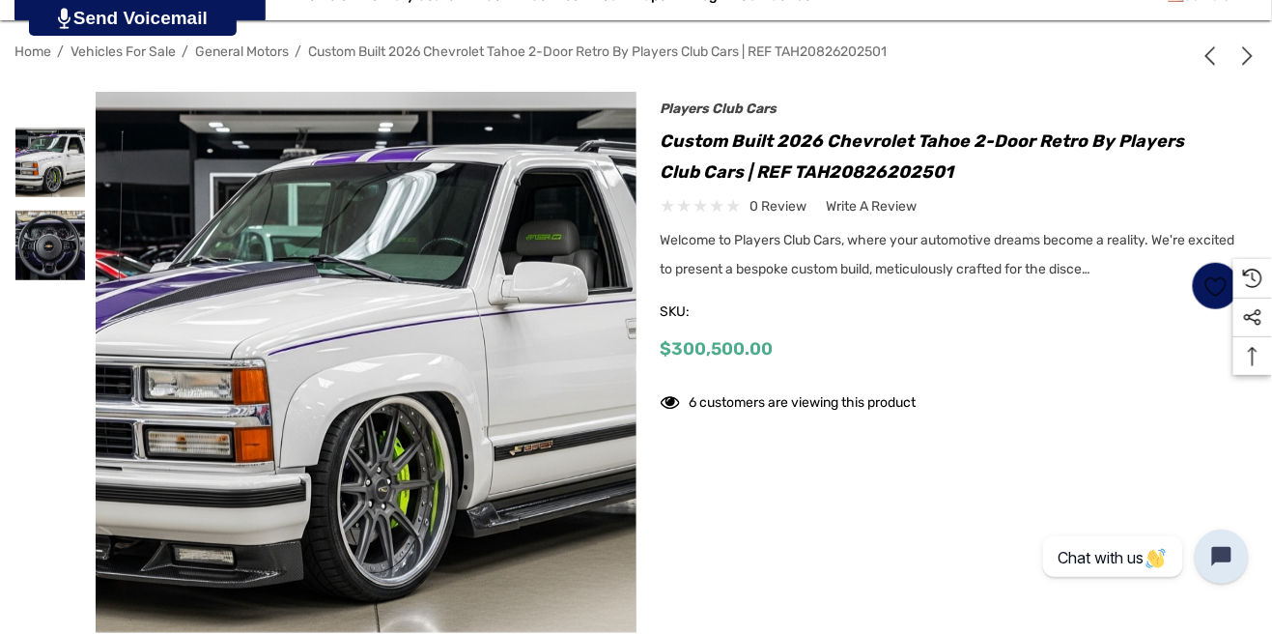
scroll to position [280, 0]
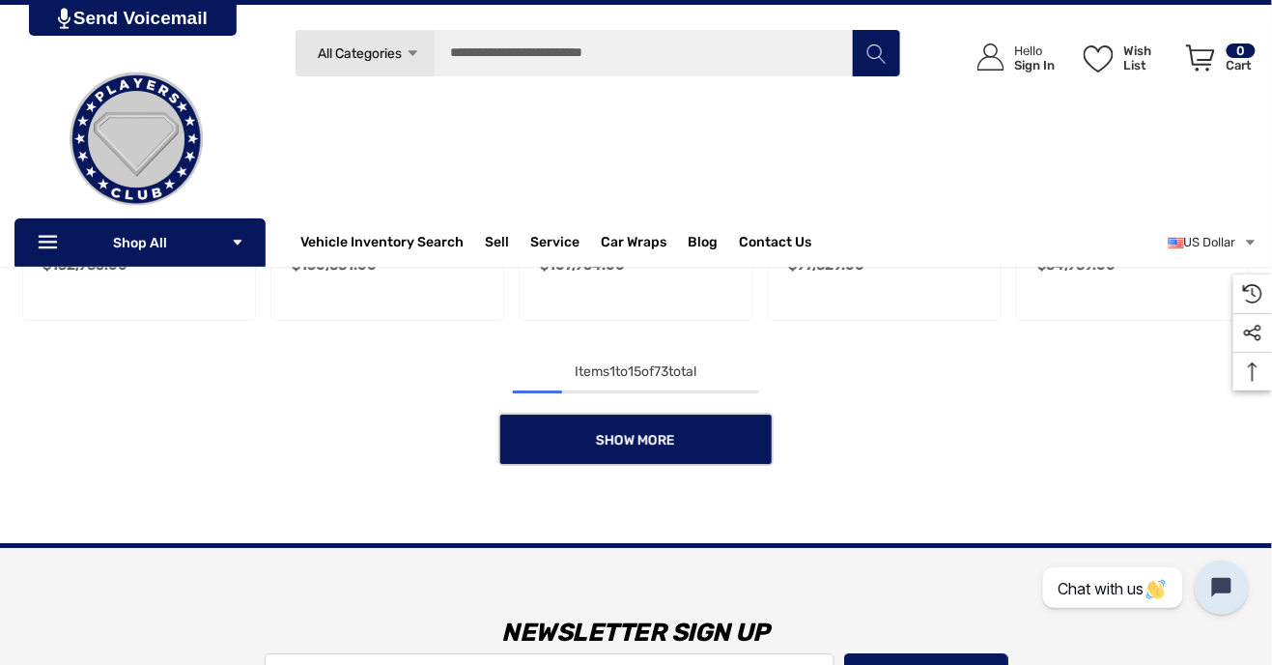
scroll to position [1501, 0]
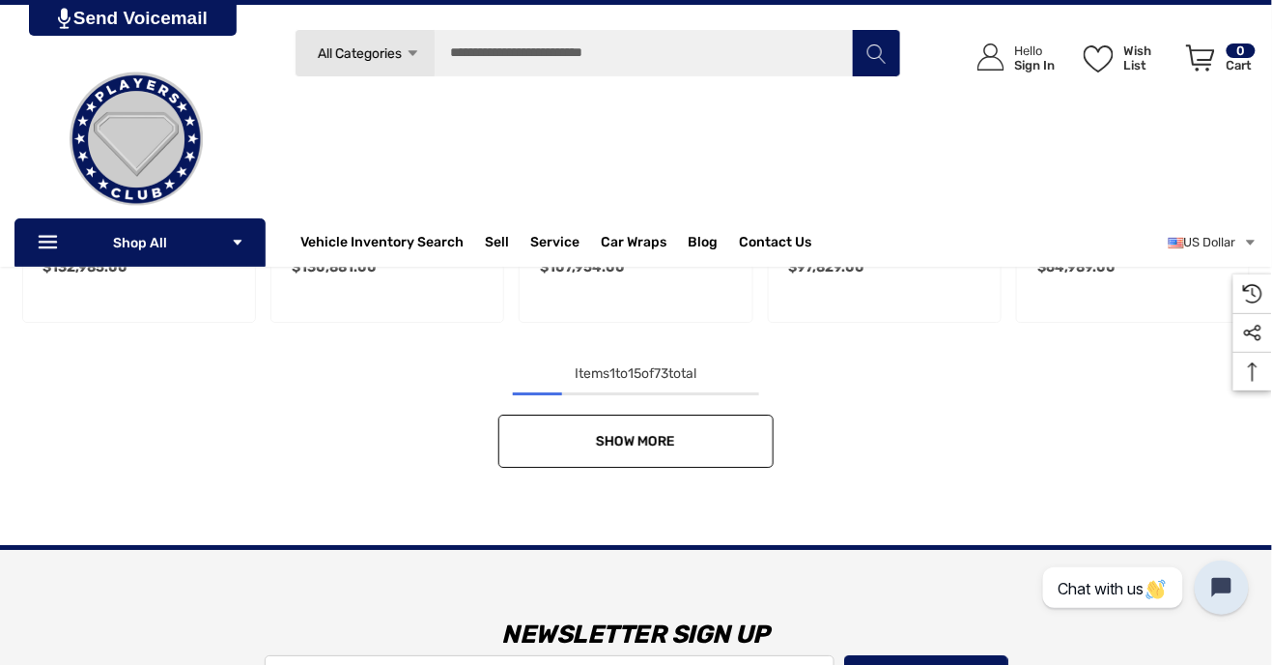
click at [719, 443] on link "Show More" at bounding box center [635, 440] width 275 height 53
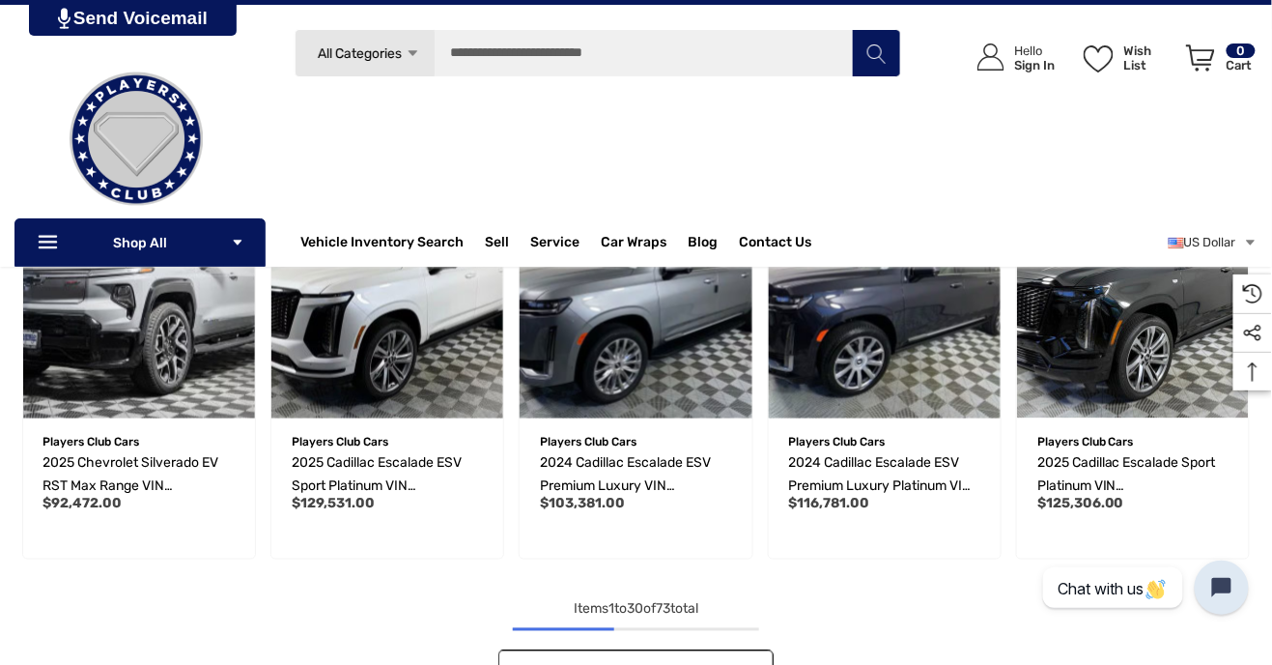
scroll to position [2439, 0]
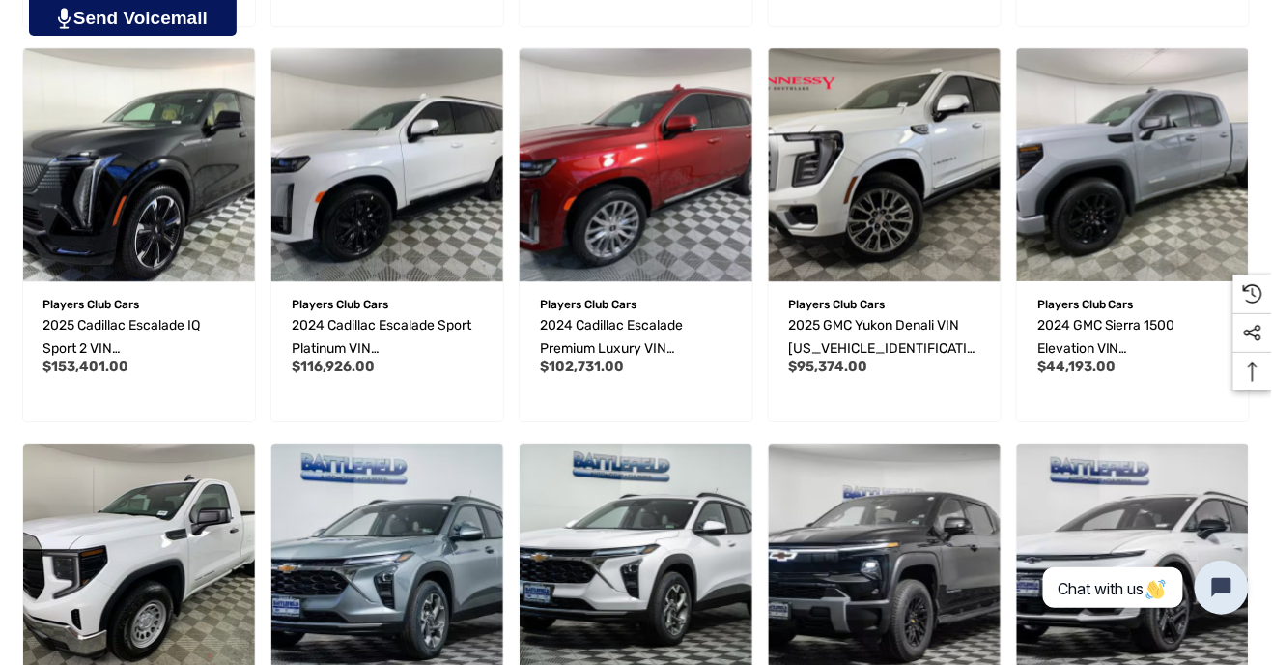
scroll to position [3378, 0]
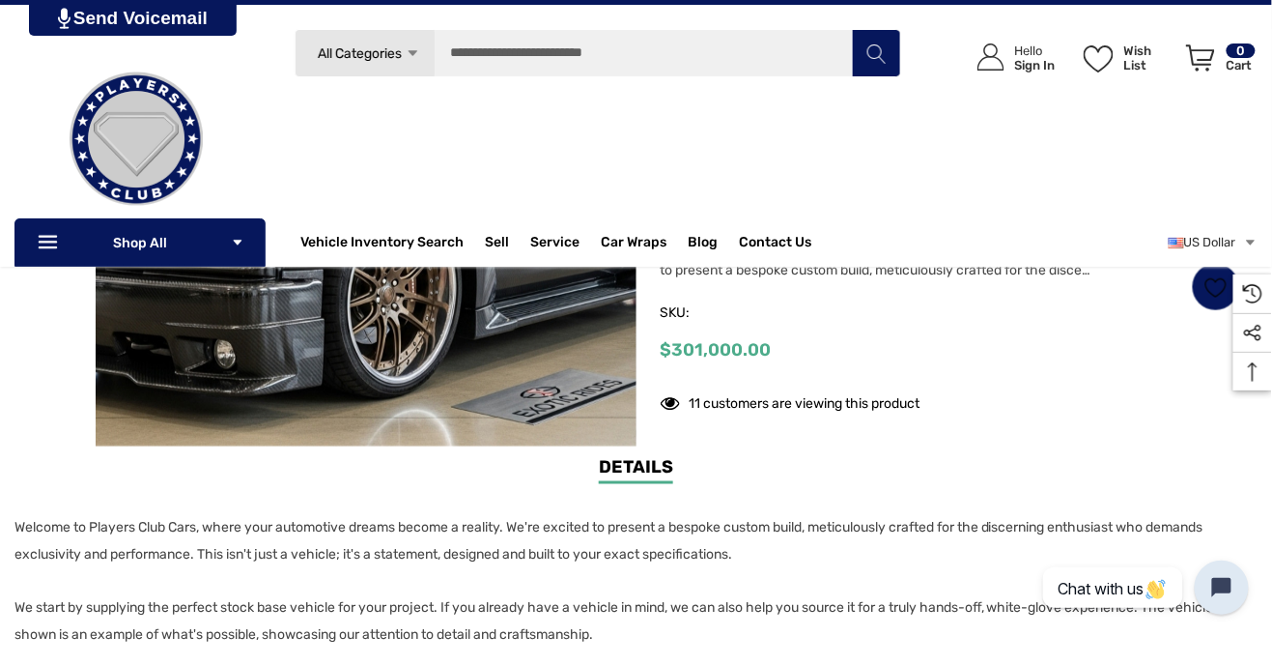
scroll to position [477, 0]
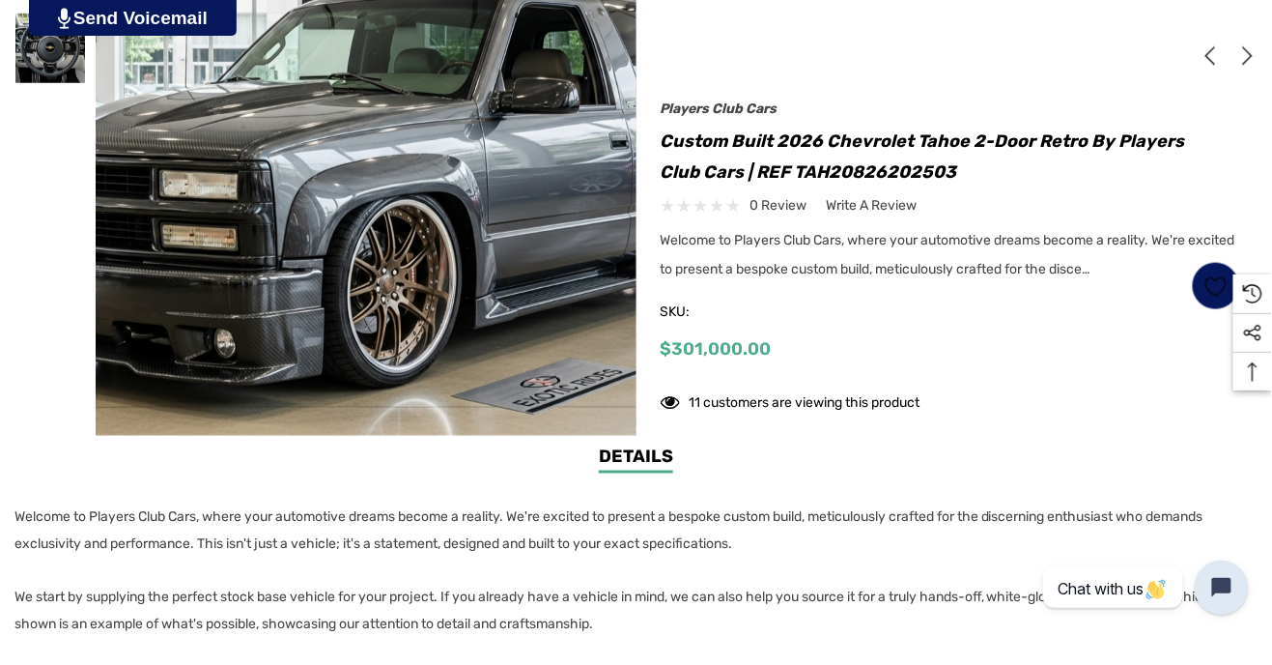
click at [867, 410] on div "11 customers are viewing this product" at bounding box center [791, 399] width 260 height 30
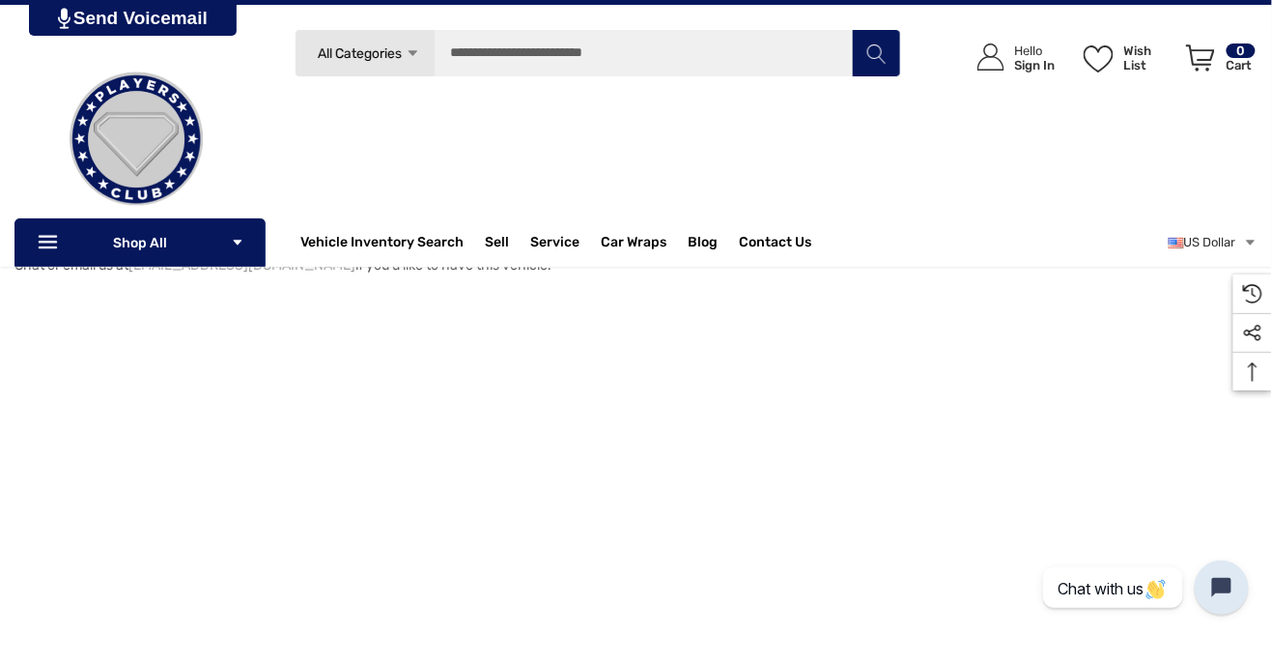
scroll to position [2266, 0]
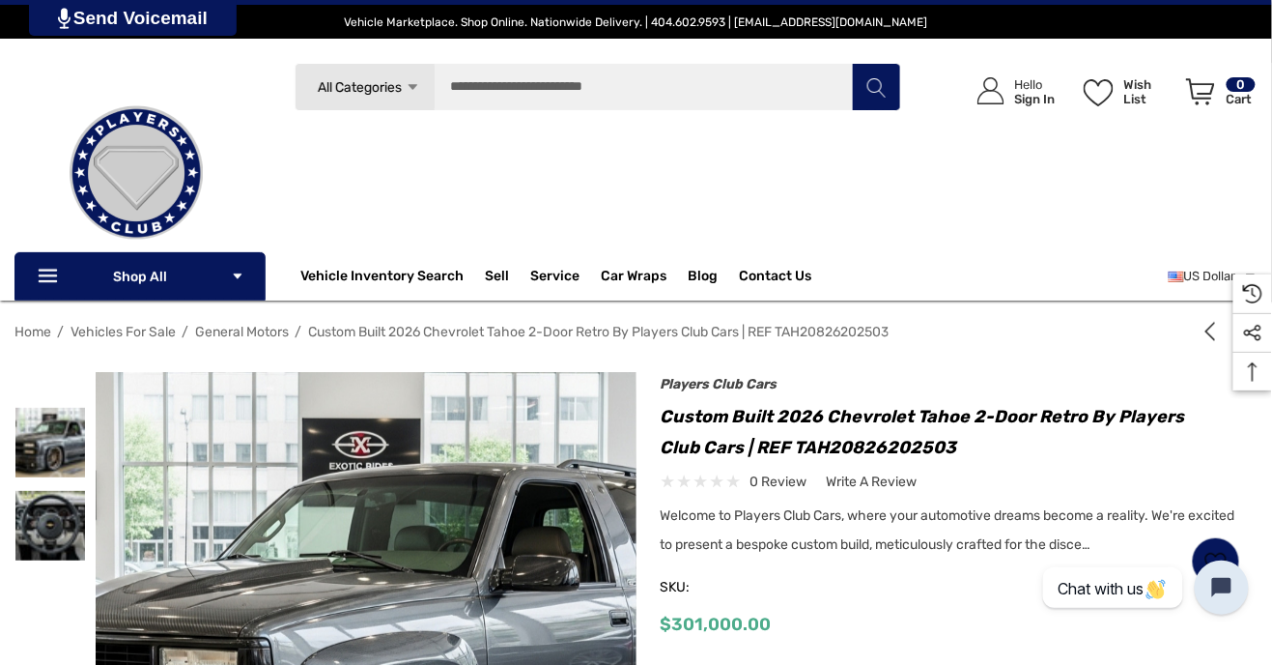
click at [737, 185] on div "Search All Categories Icon Arrow Down Icon Arrow Down Icon Arrow Up Icon Arrow …" at bounding box center [598, 166] width 607 height 207
